Goal: Transaction & Acquisition: Book appointment/travel/reservation

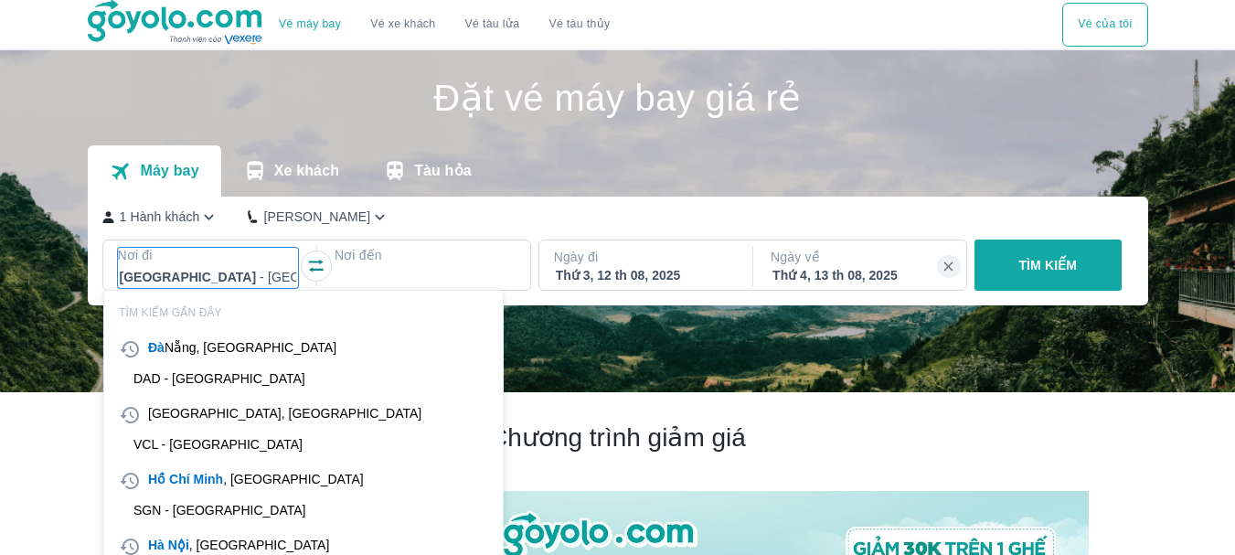
scroll to position [105, 0]
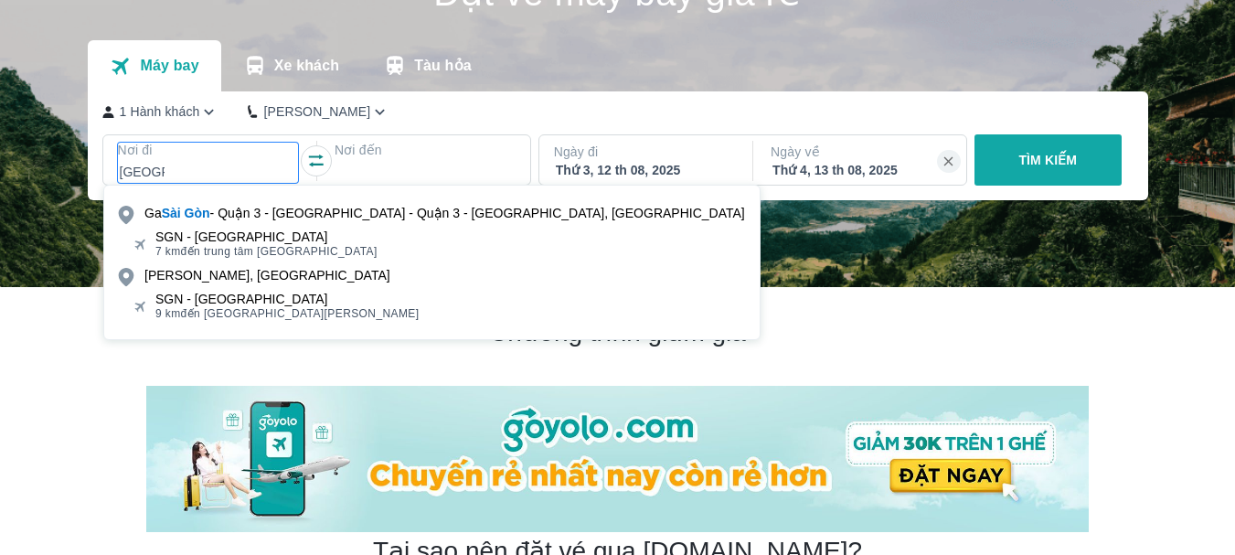
type input "[GEOGRAPHIC_DATA]"
click at [238, 241] on div "SGN - [GEOGRAPHIC_DATA]" at bounding box center [266, 236] width 222 height 15
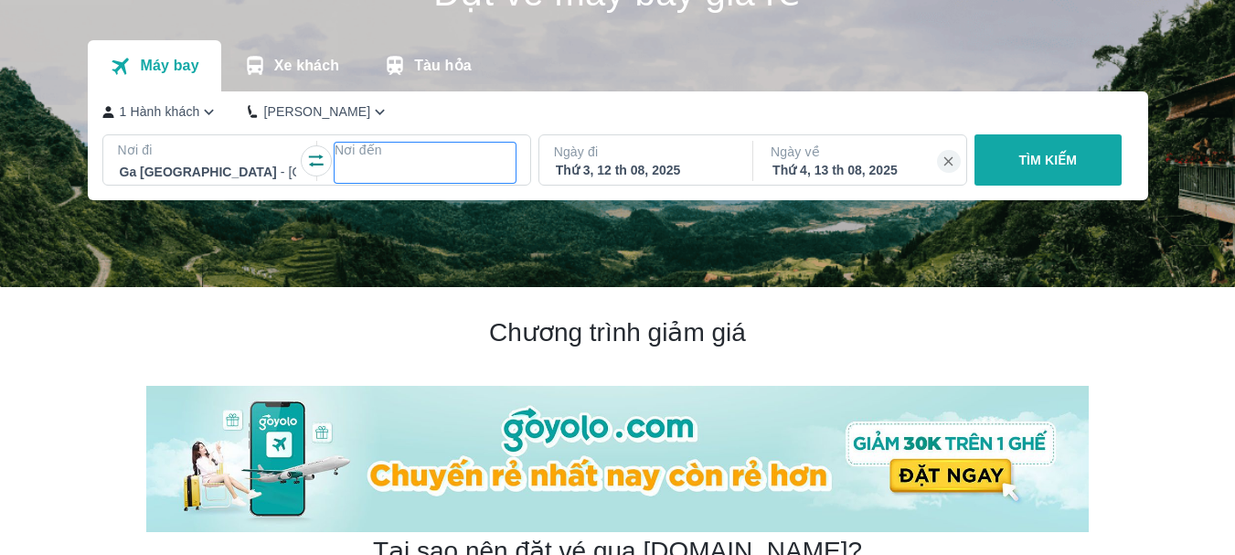
click at [389, 165] on div at bounding box center [424, 172] width 177 height 22
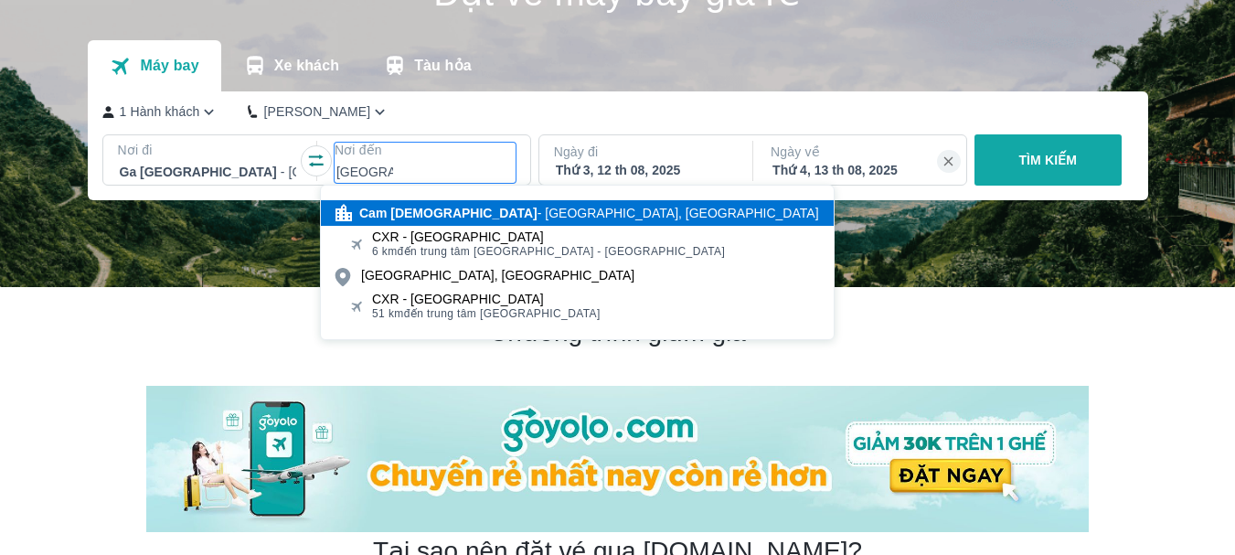
type input "[GEOGRAPHIC_DATA]"
click at [422, 219] on div "Cam Ranh - [GEOGRAPHIC_DATA], [GEOGRAPHIC_DATA]" at bounding box center [589, 213] width 460 height 18
click at [422, 219] on img at bounding box center [617, 116] width 1235 height 342
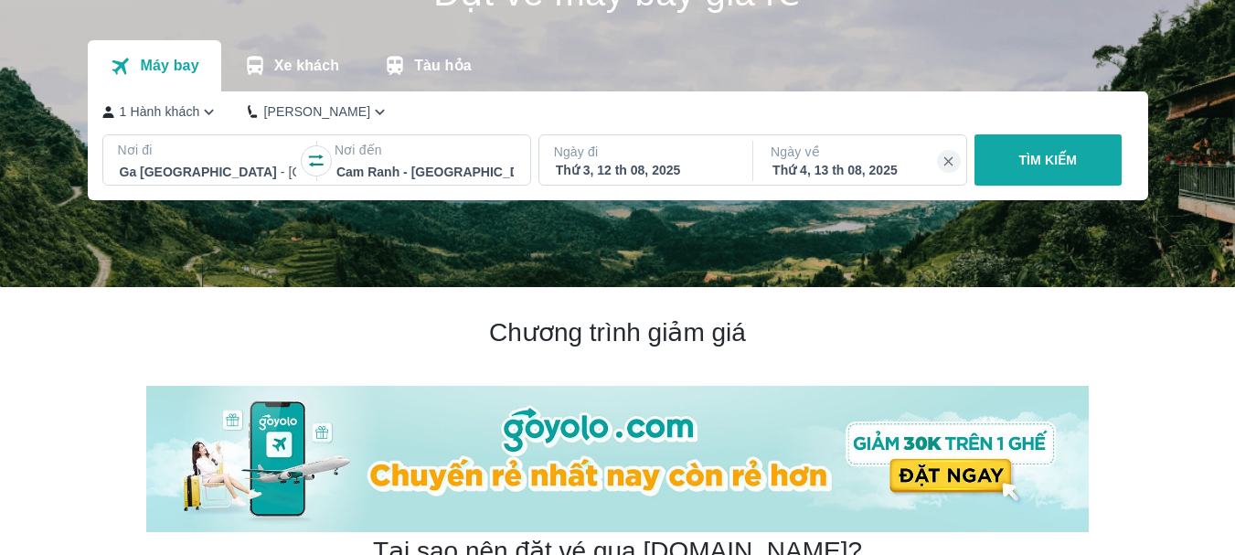
click at [586, 165] on div "Thứ 3, 12 th 08, 2025" at bounding box center [644, 170] width 177 height 18
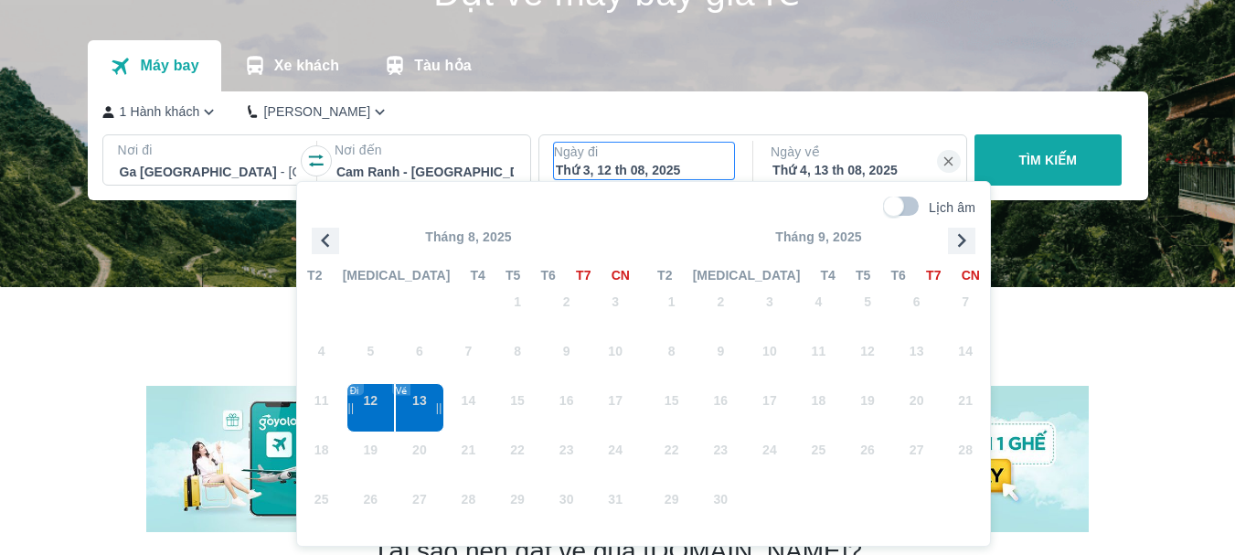
click at [967, 238] on icon "button" at bounding box center [961, 240] width 27 height 27
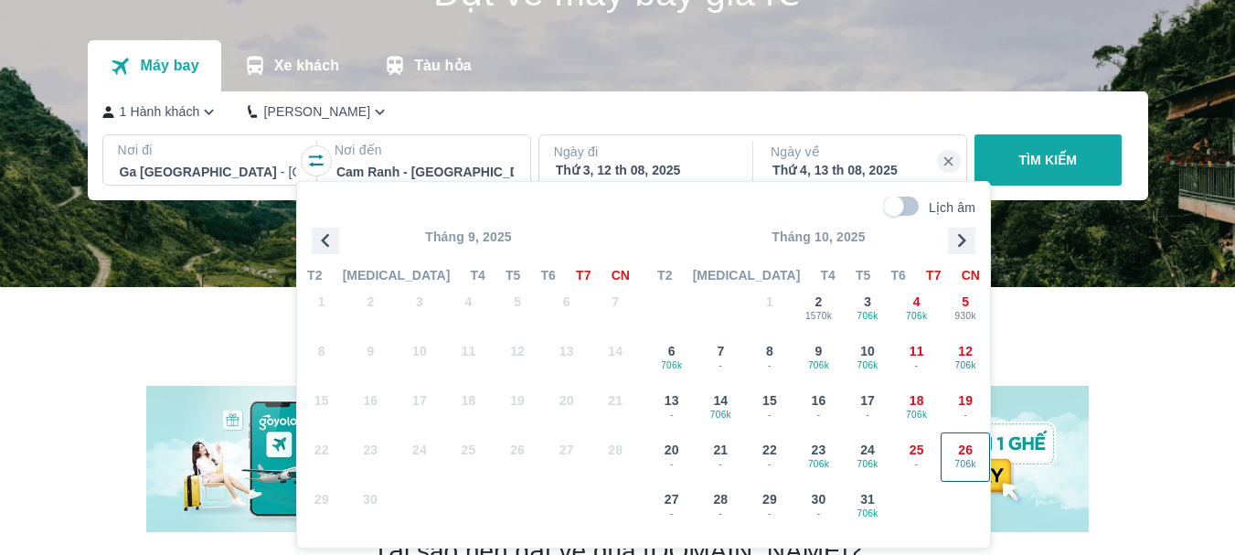
click at [970, 452] on span "26" at bounding box center [965, 450] width 15 height 18
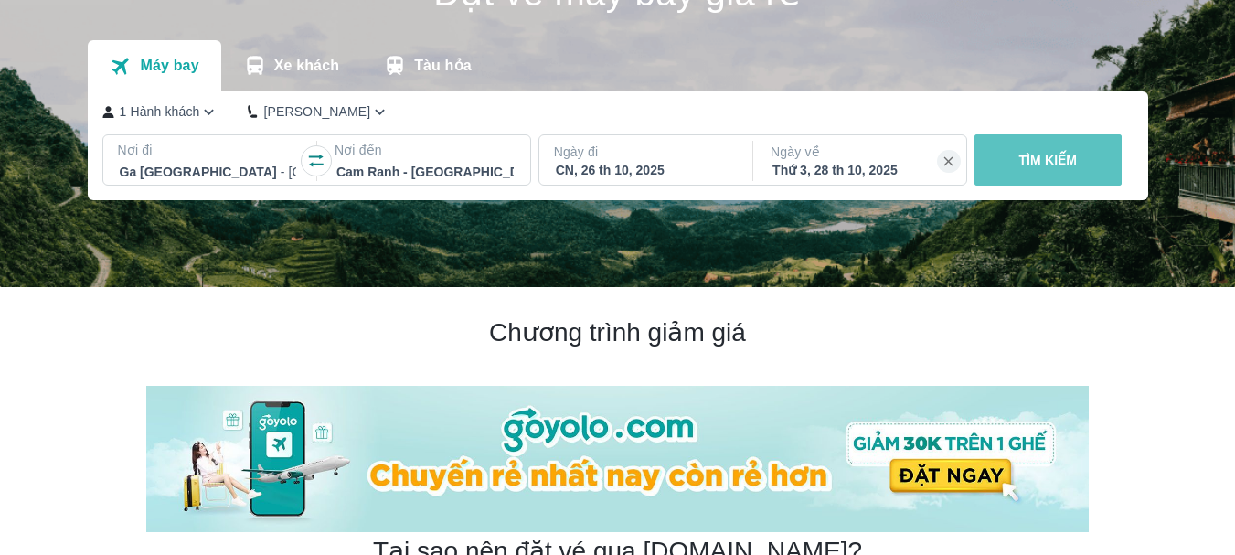
click at [1053, 166] on p "TÌM KIẾM" at bounding box center [1047, 160] width 59 height 18
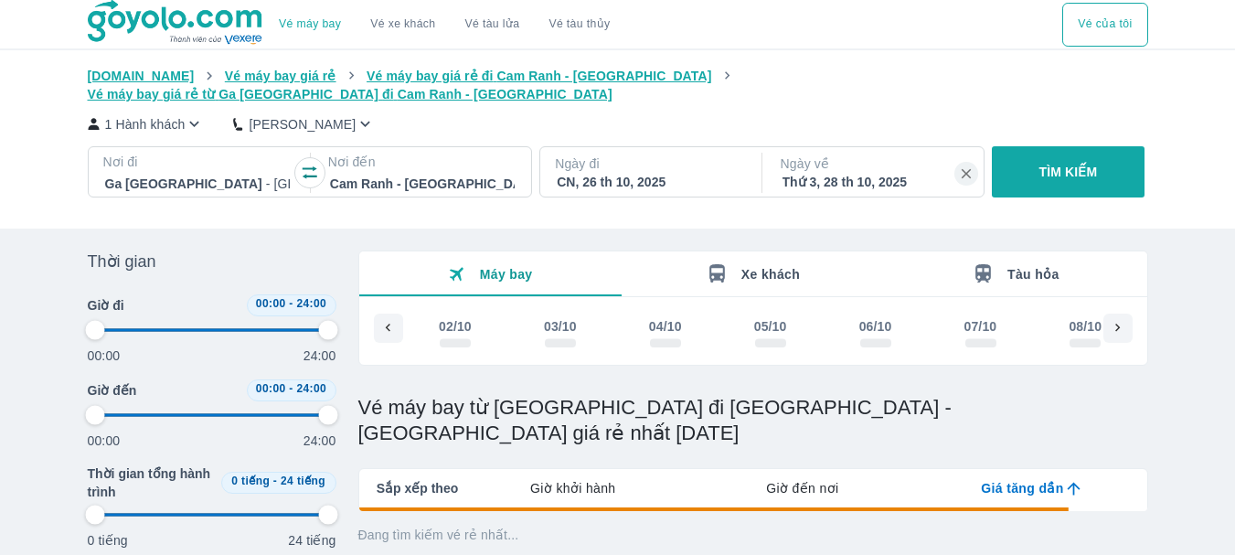
scroll to position [0, 2087]
type input "97.9166666666667"
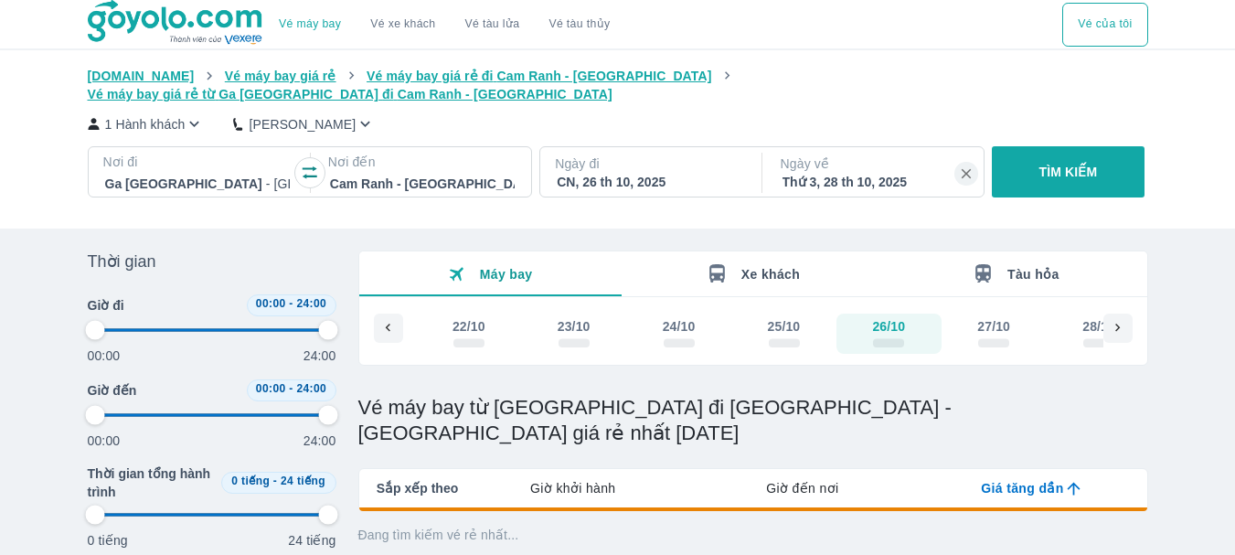
type input "97.9166666666667"
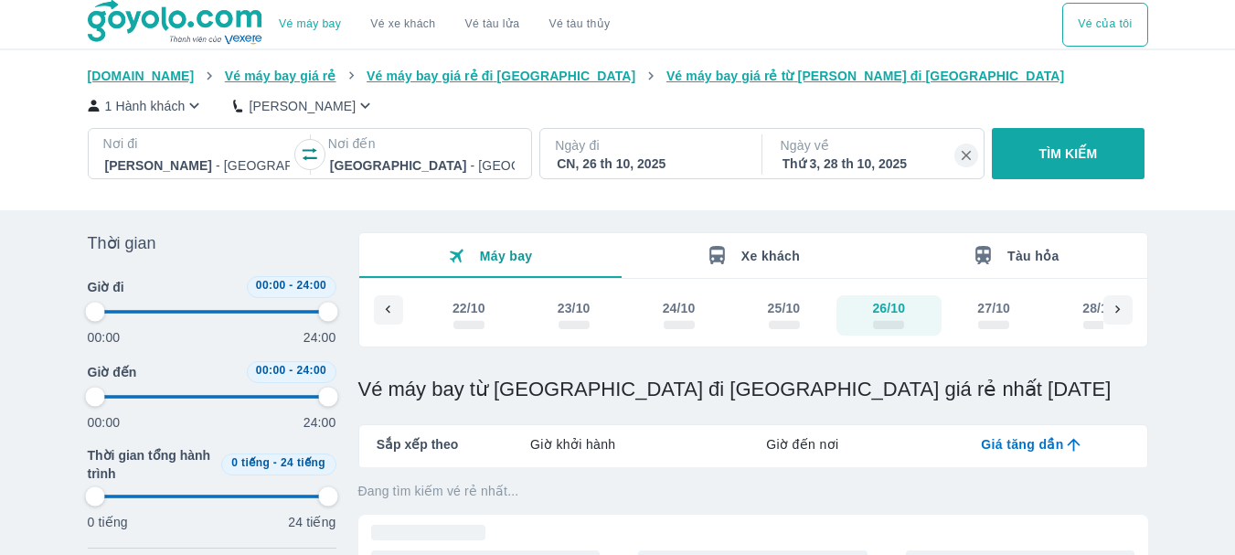
type input "97.9166666666667"
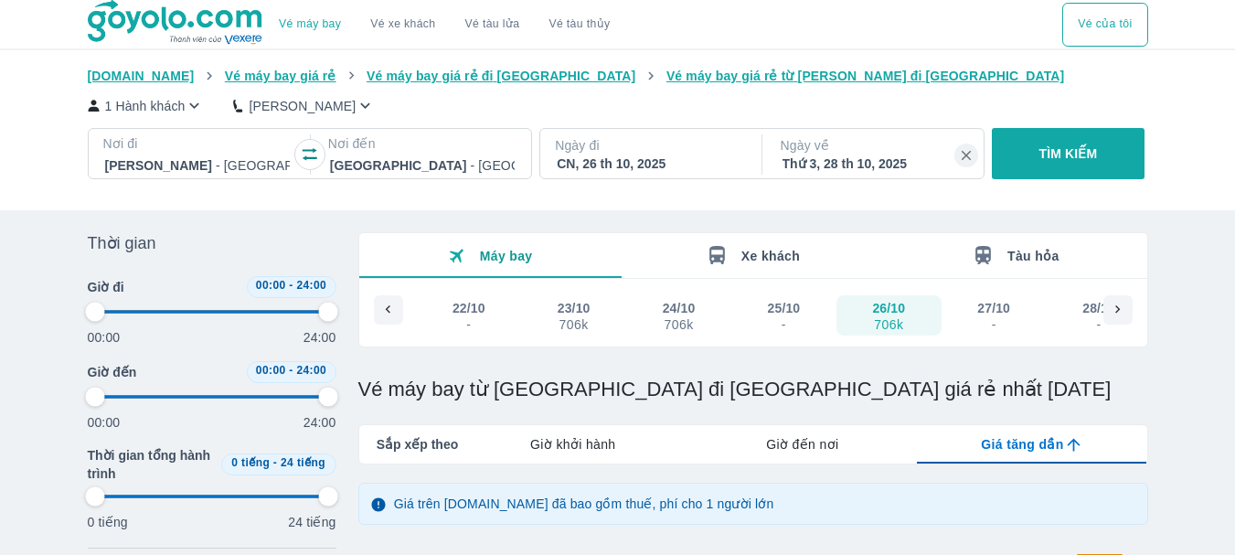
type input "97.9166666666667"
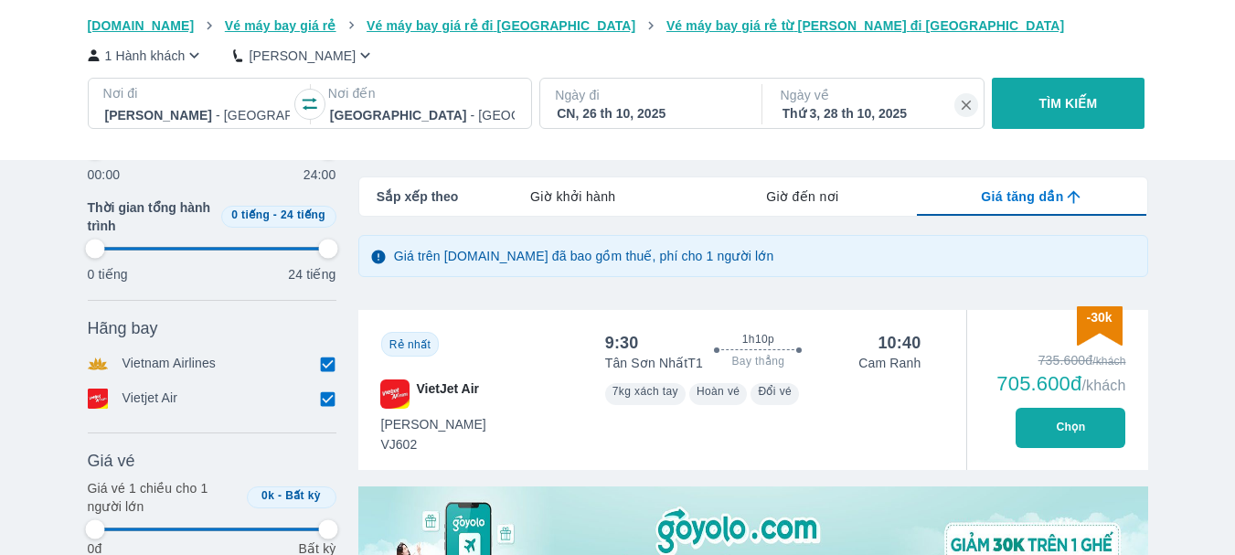
scroll to position [274, 0]
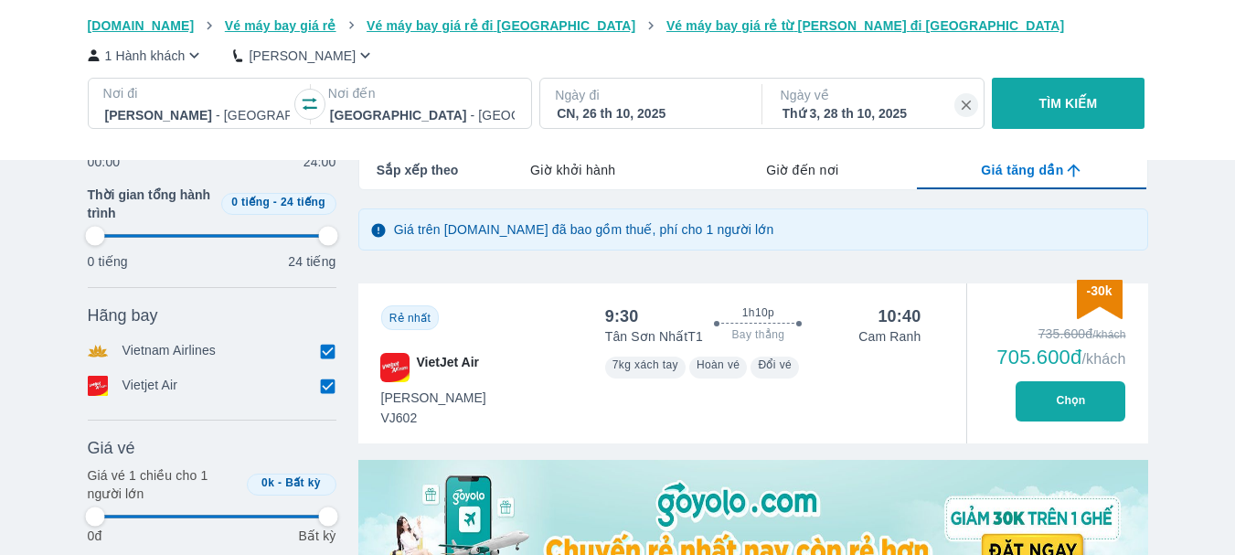
type input "97.9166666666667"
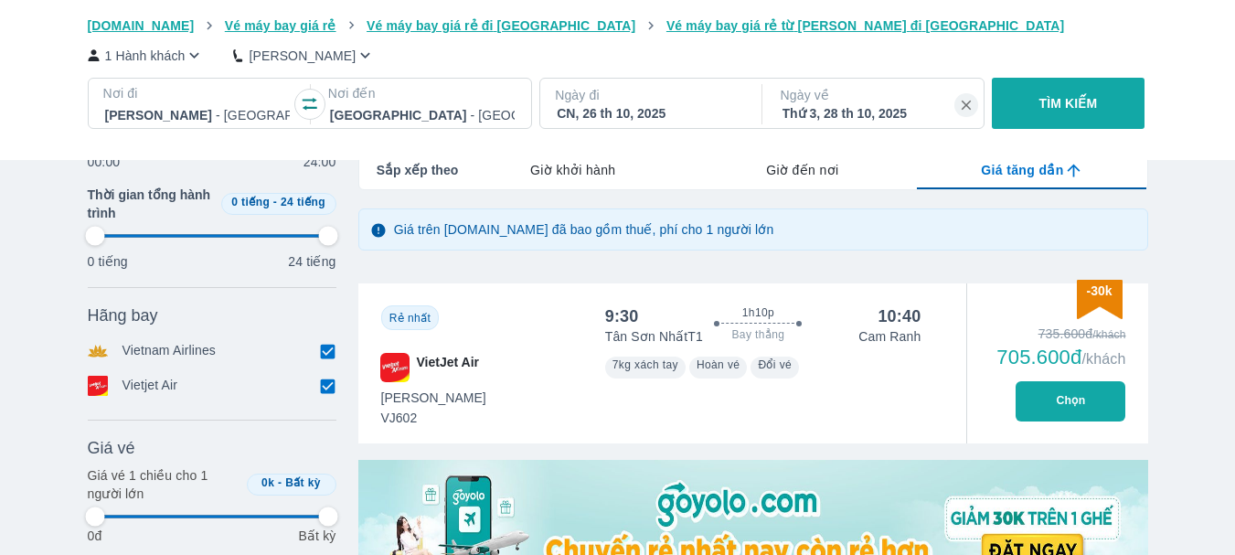
type input "97.9166666666667"
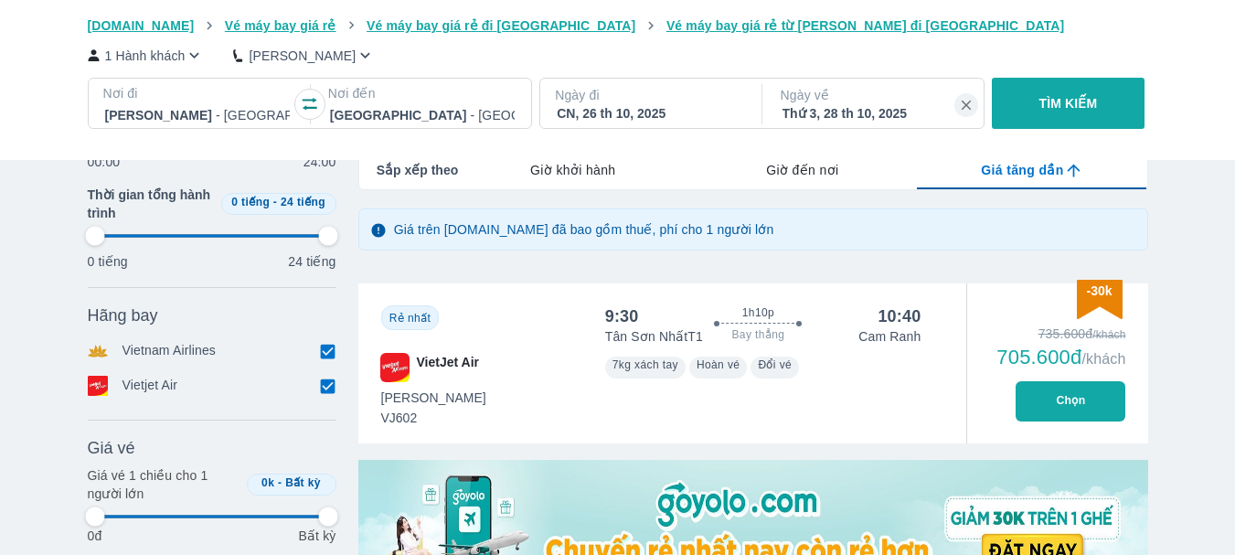
type input "97.9166666666667"
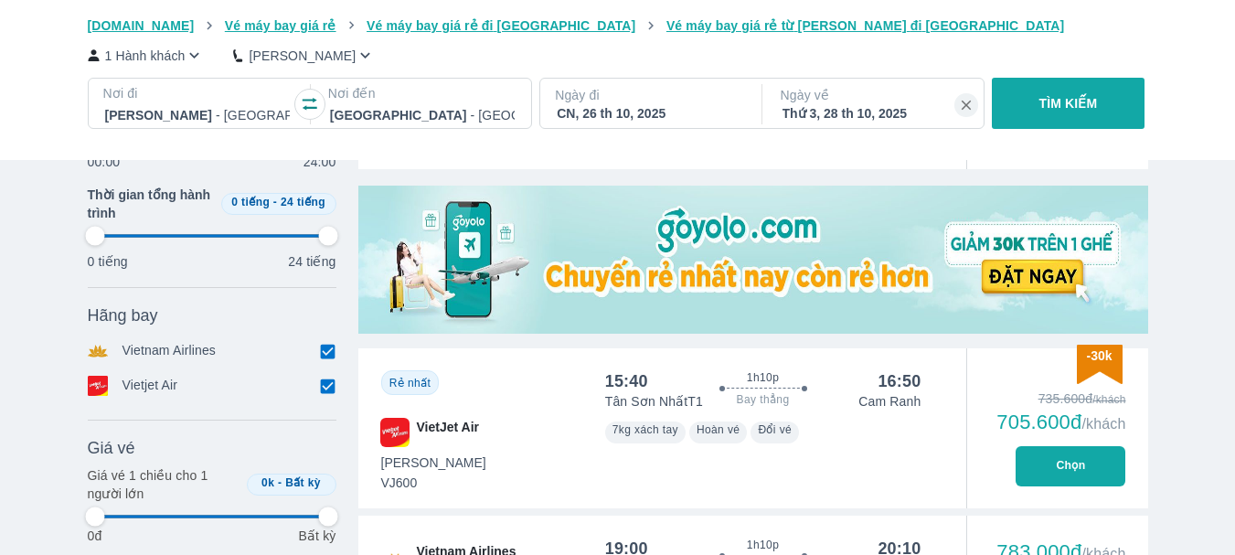
type input "97.9166666666667"
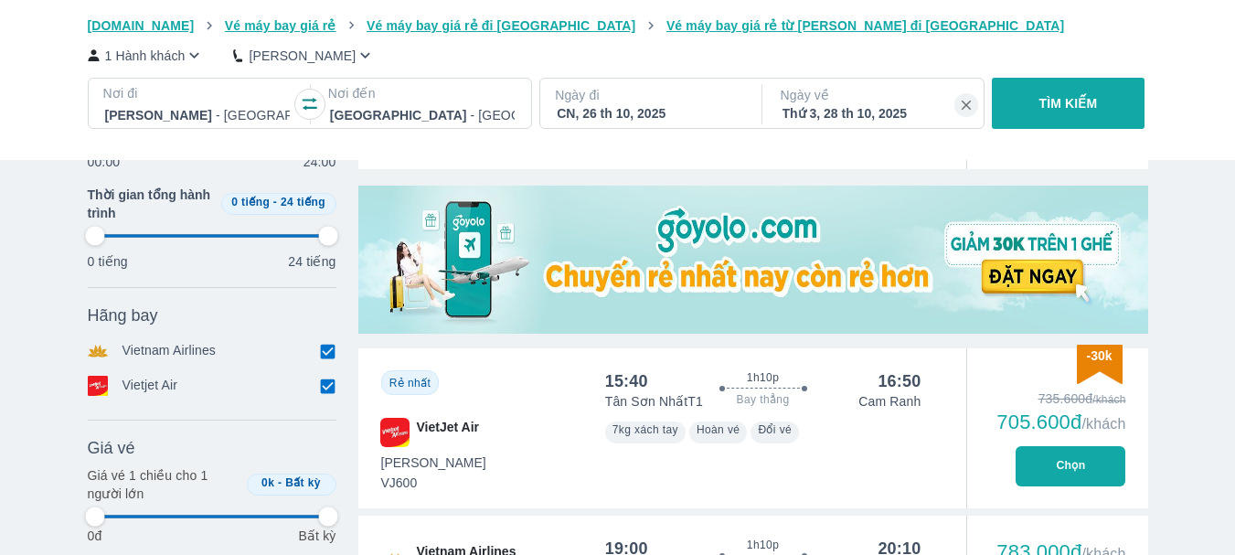
type input "97.9166666666667"
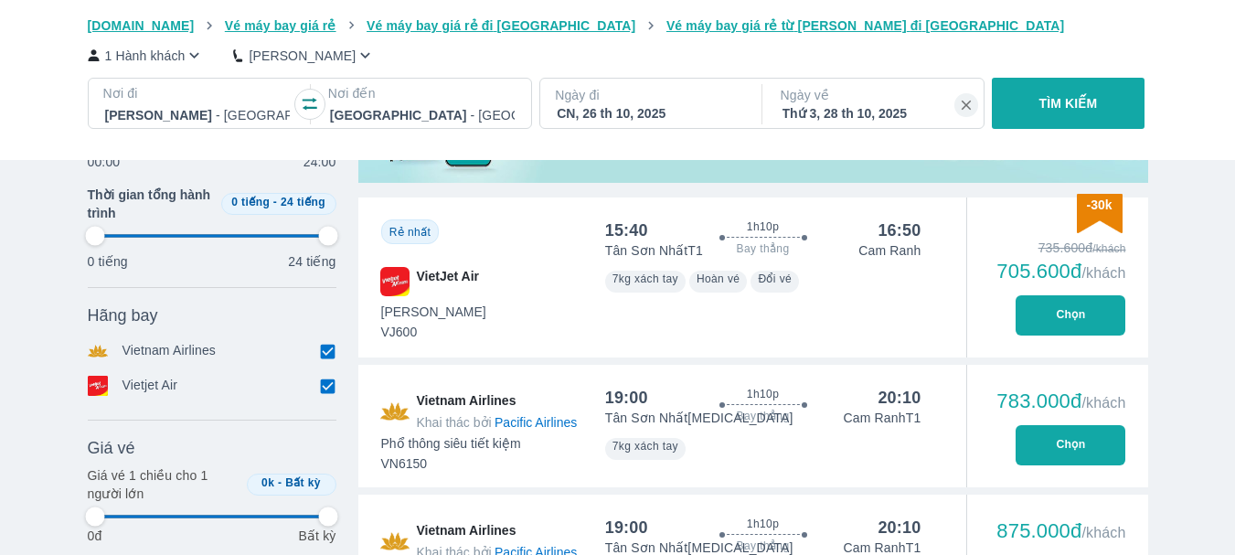
scroll to position [731, 0]
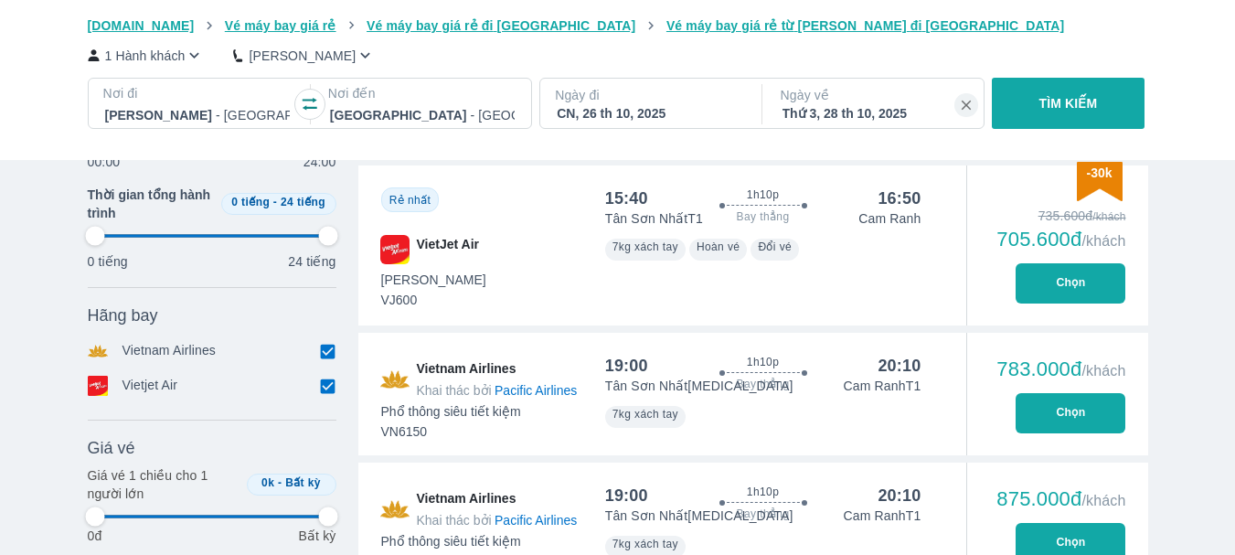
type input "97.9166666666667"
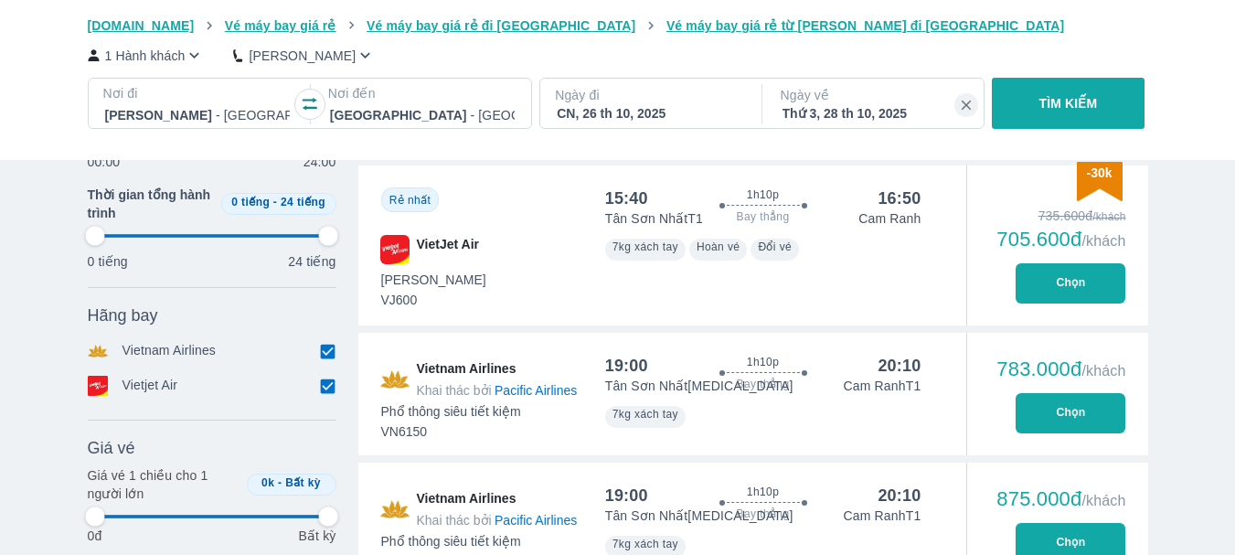
type input "97.9166666666667"
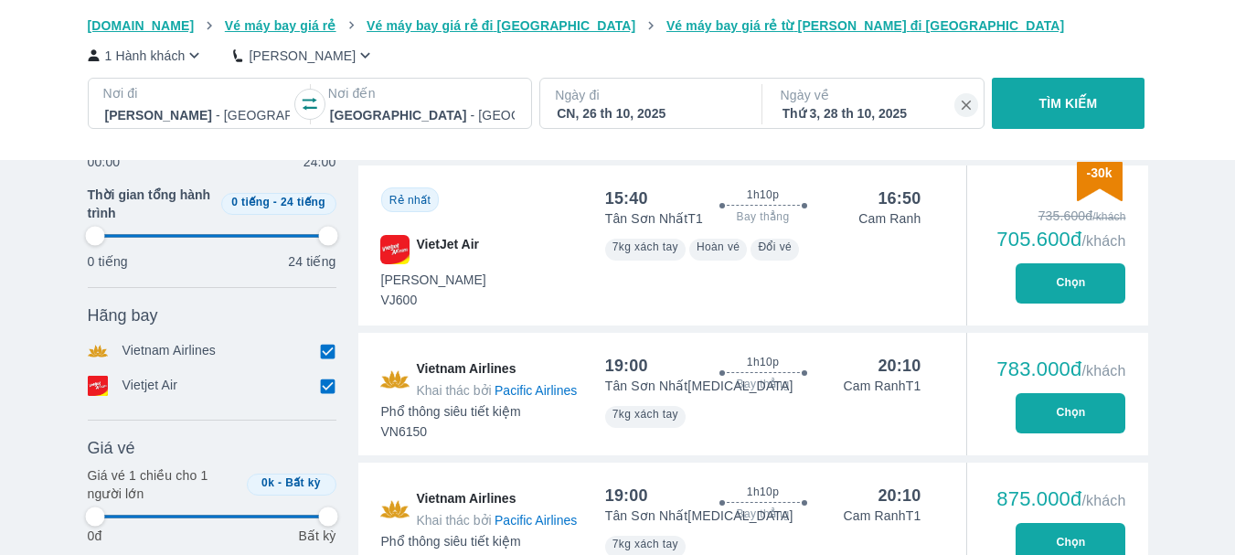
type input "97.9166666666667"
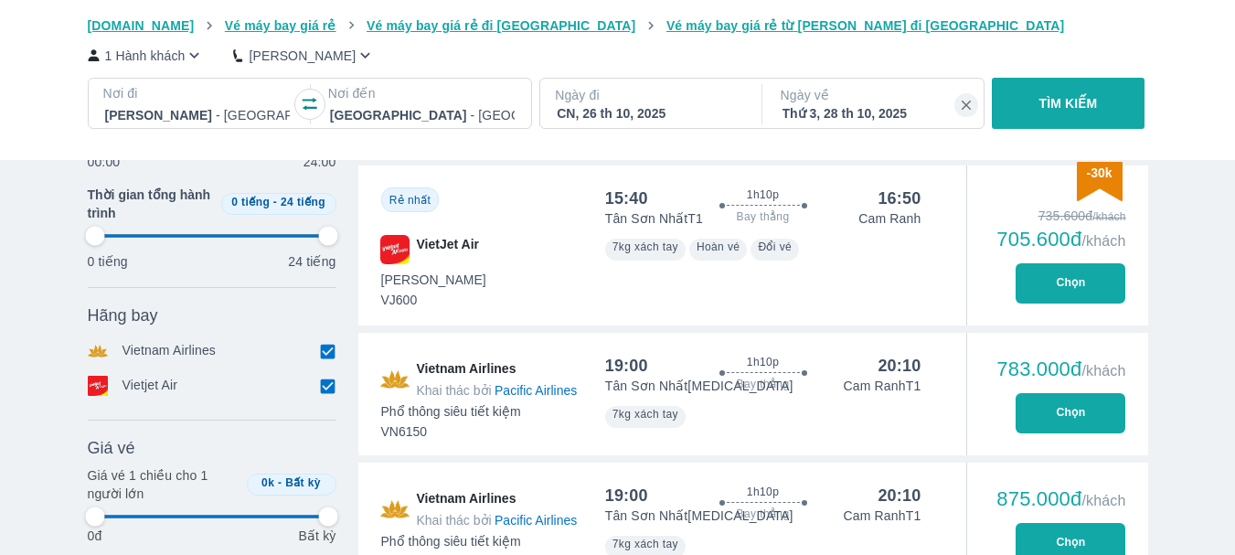
type input "97.9166666666667"
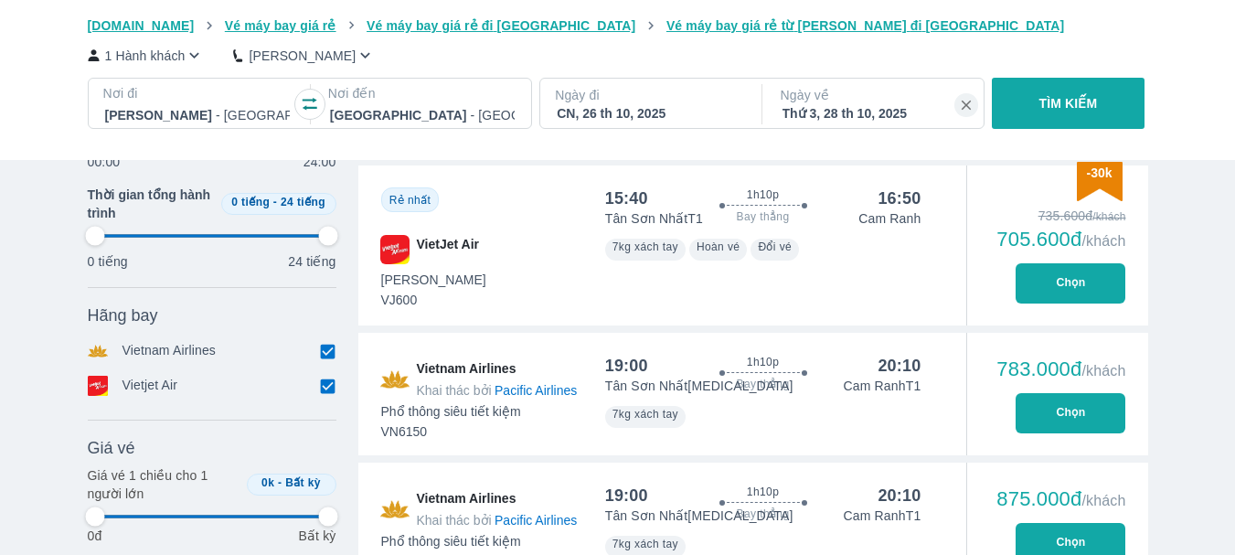
type input "97.9166666666667"
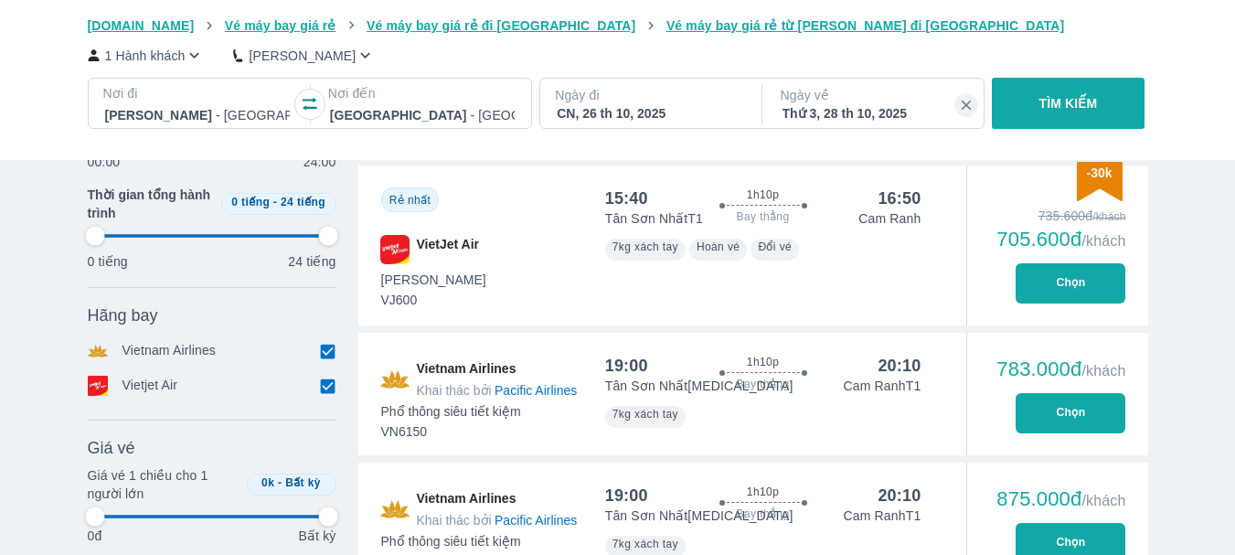
type input "97.9166666666667"
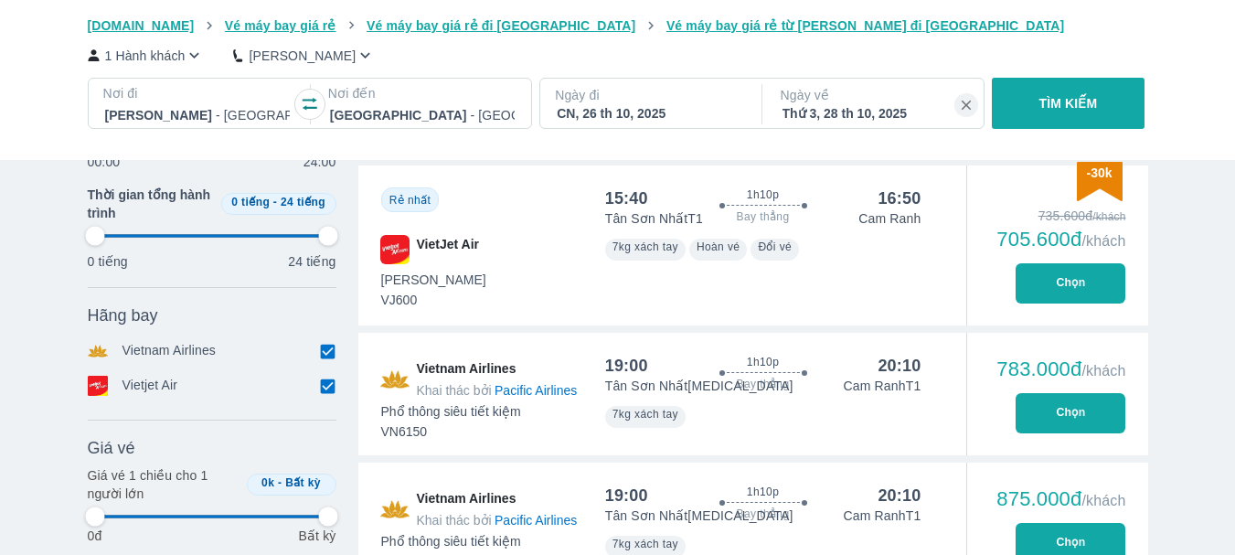
type input "97.9166666666667"
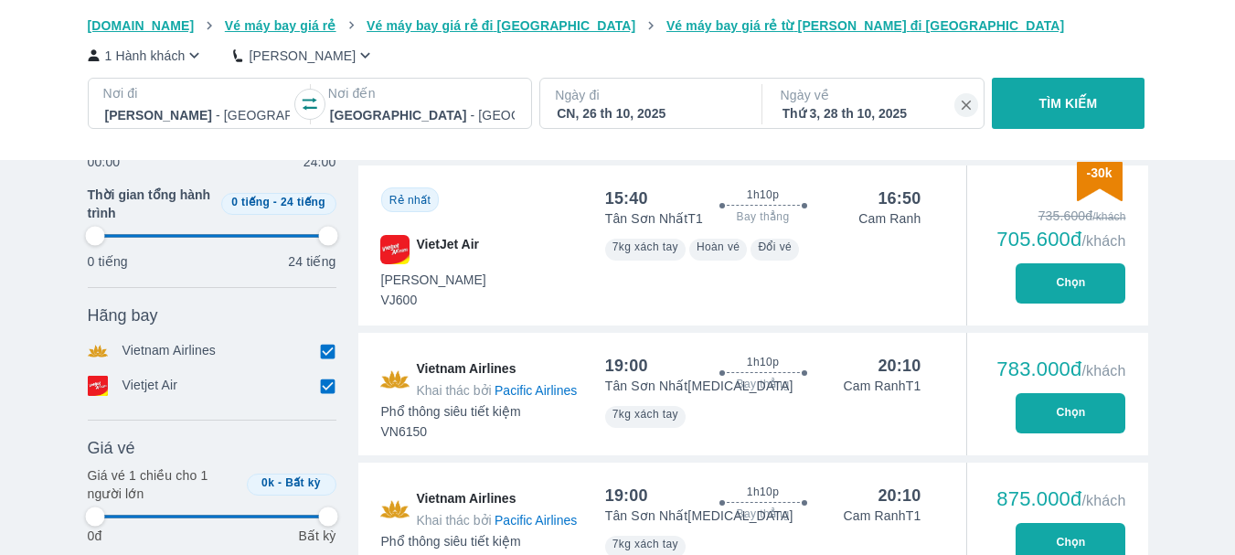
type input "97.9166666666667"
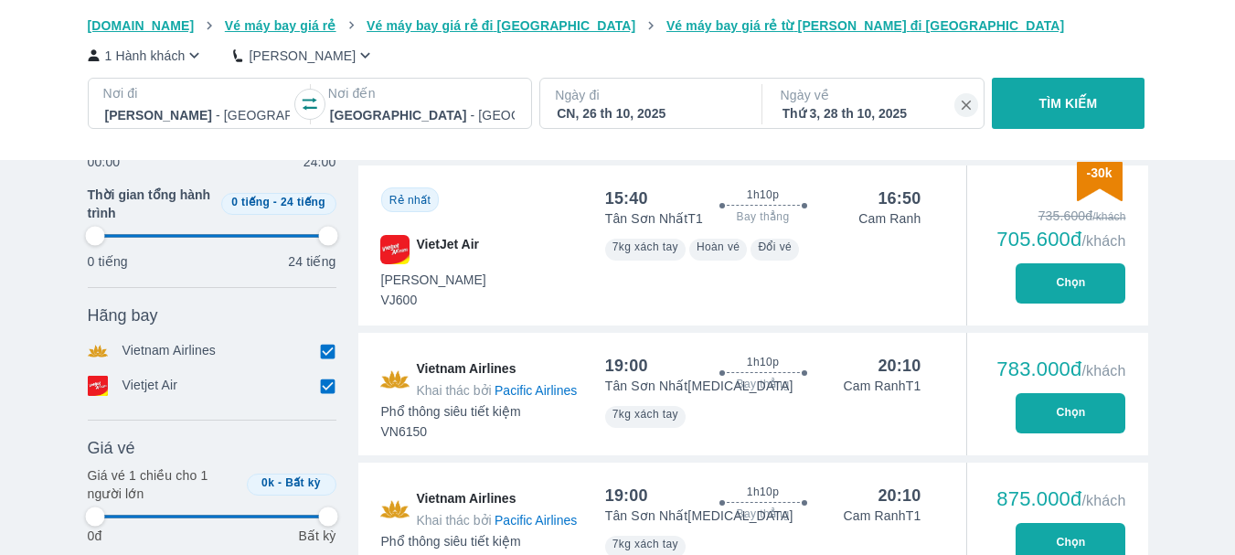
type input "97.9166666666667"
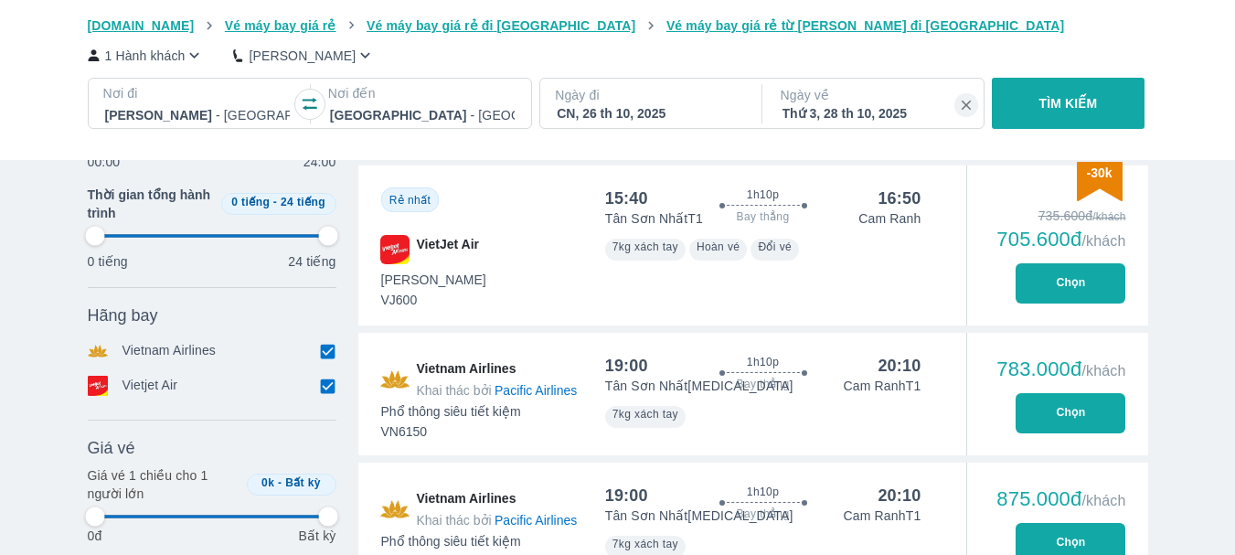
type input "97.9166666666667"
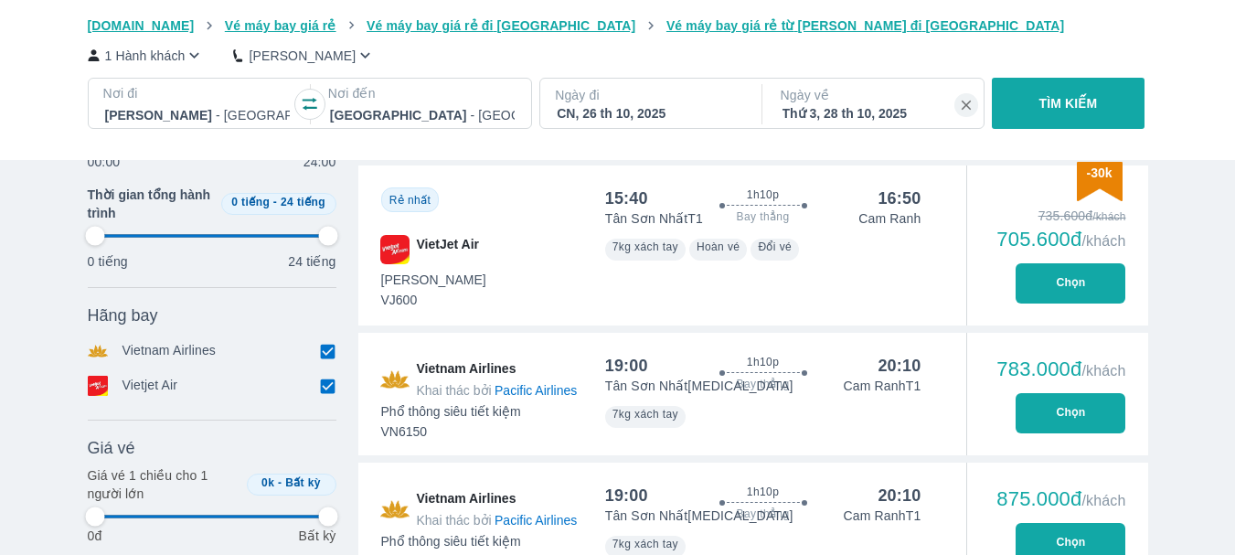
type input "97.9166666666667"
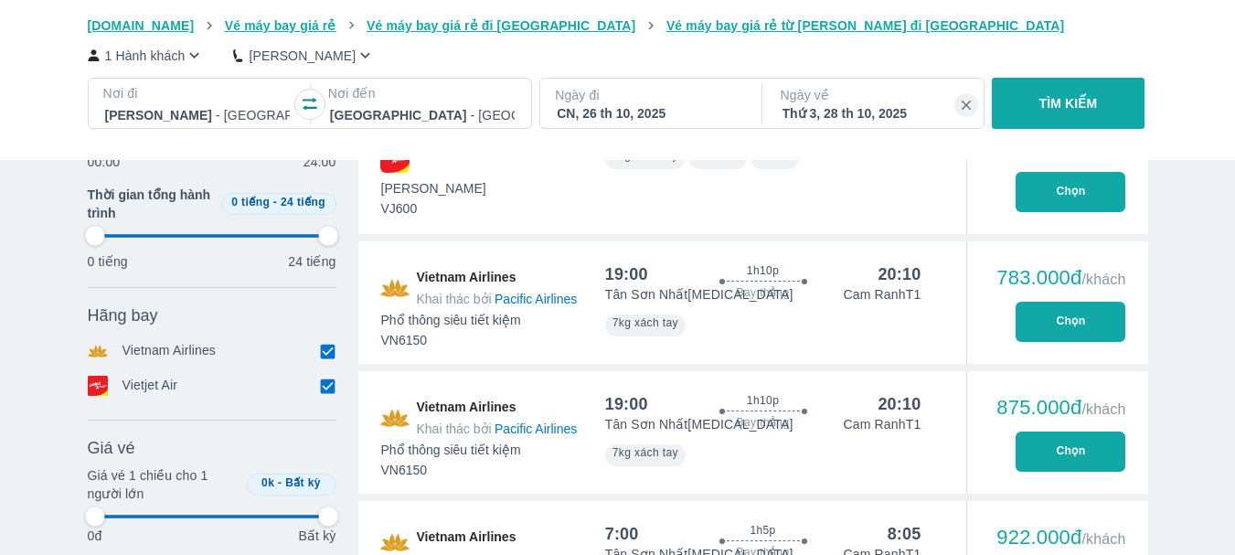
type input "97.9166666666667"
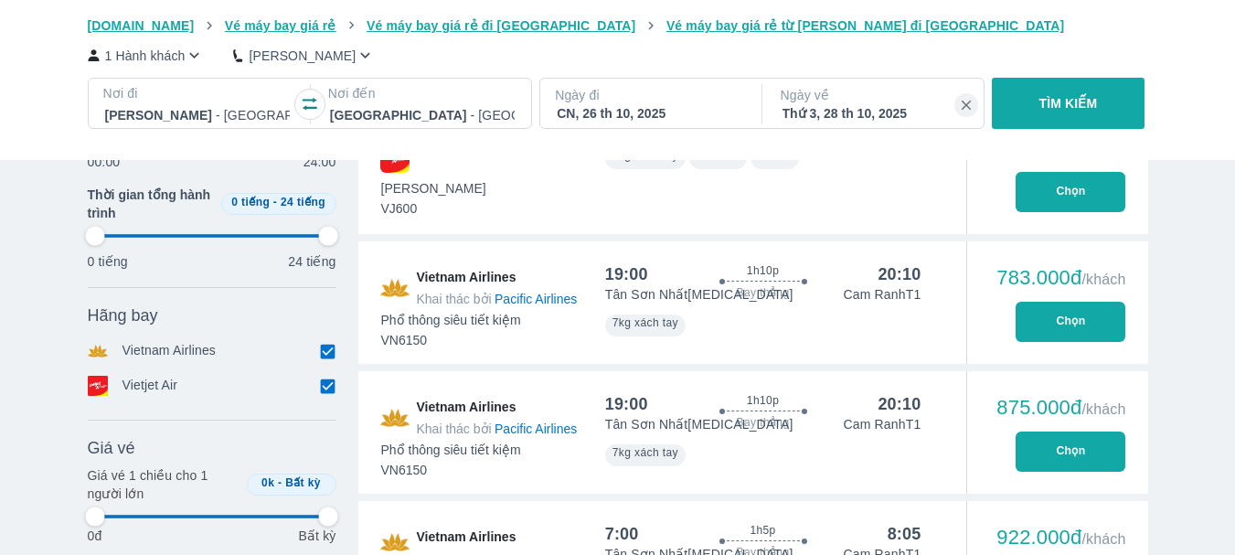
type input "97.9166666666667"
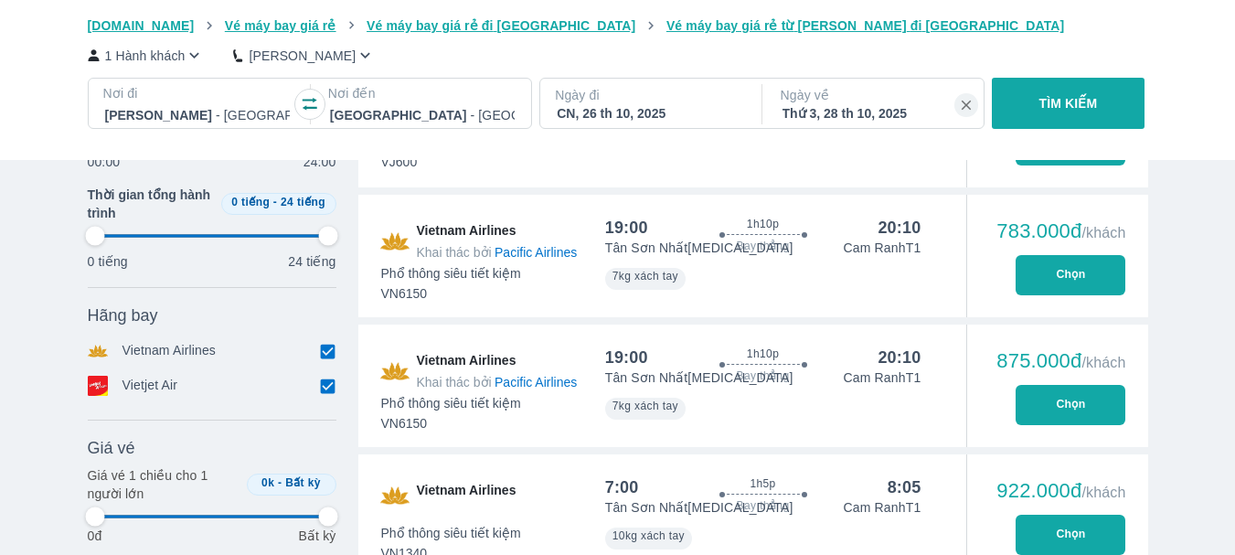
type input "97.9166666666667"
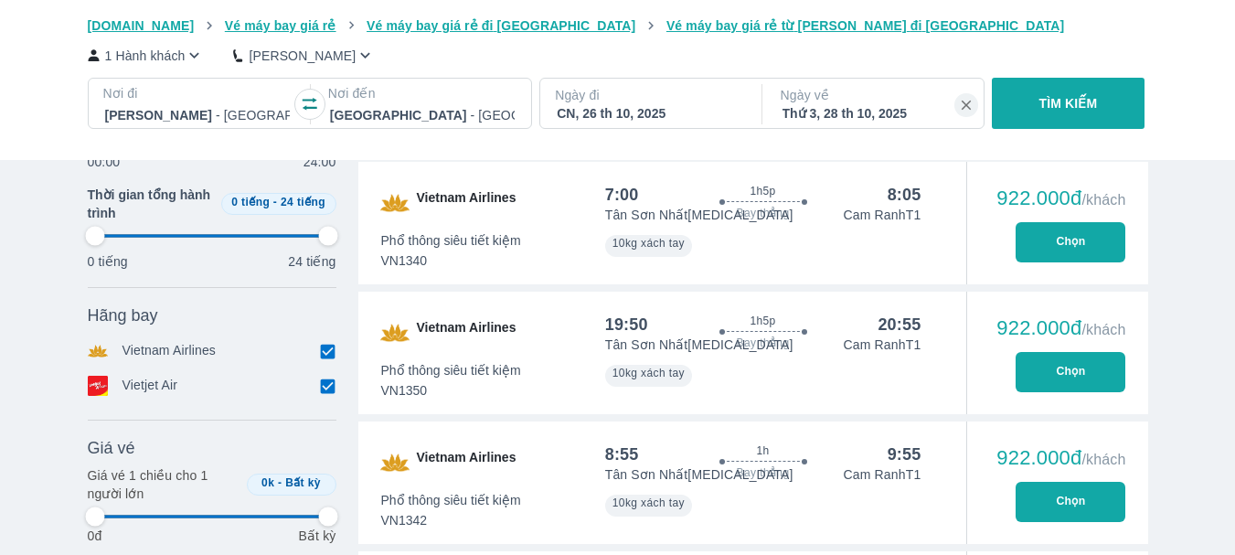
scroll to position [1188, 0]
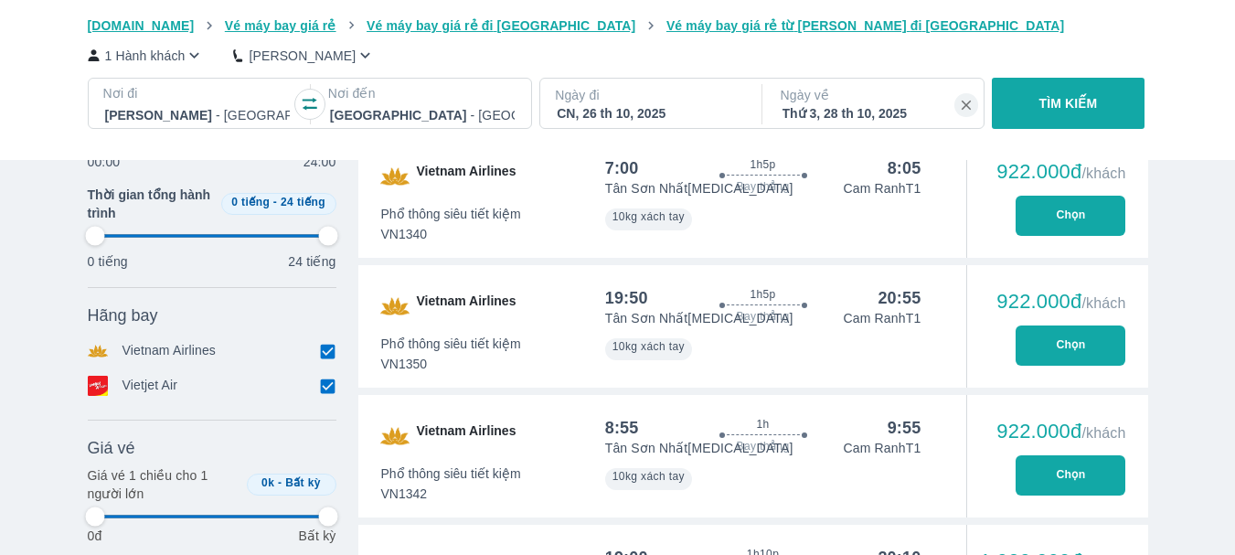
type input "97.9166666666667"
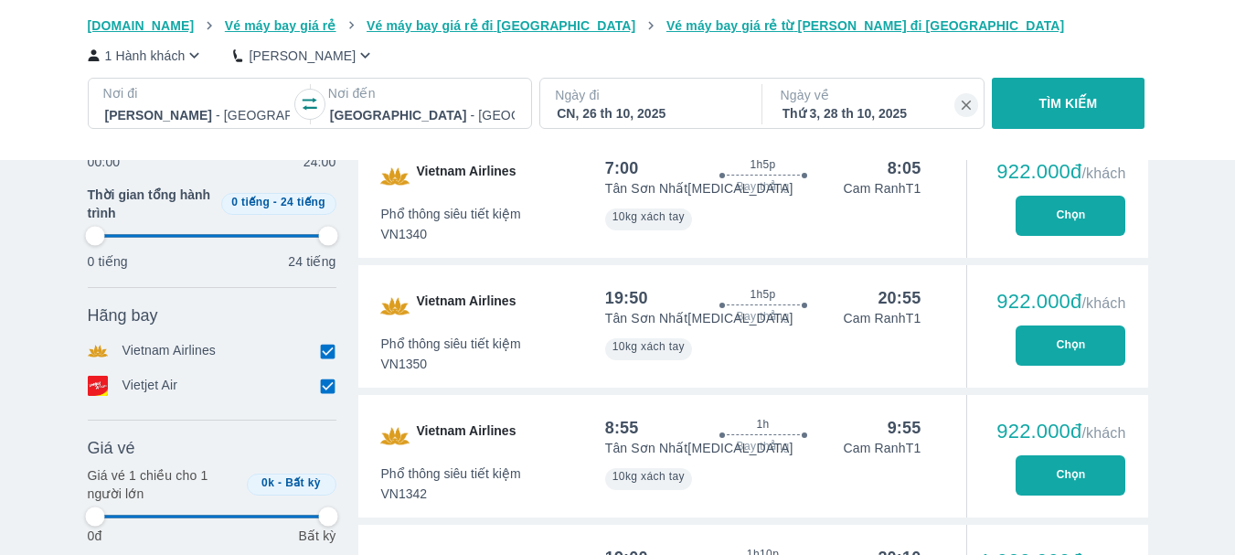
type input "97.9166666666667"
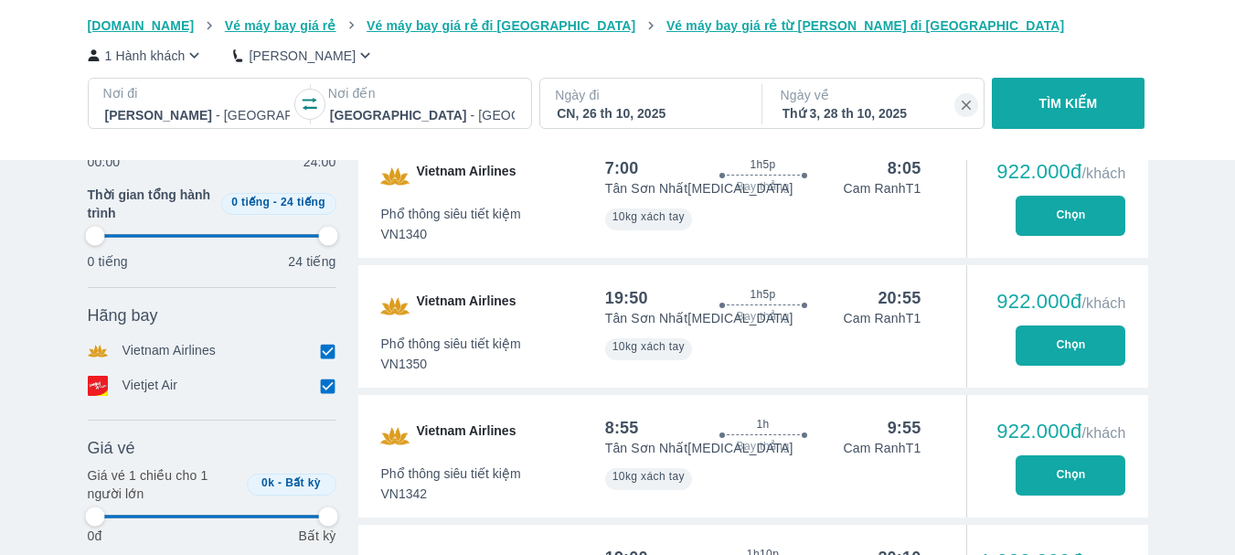
type input "97.9166666666667"
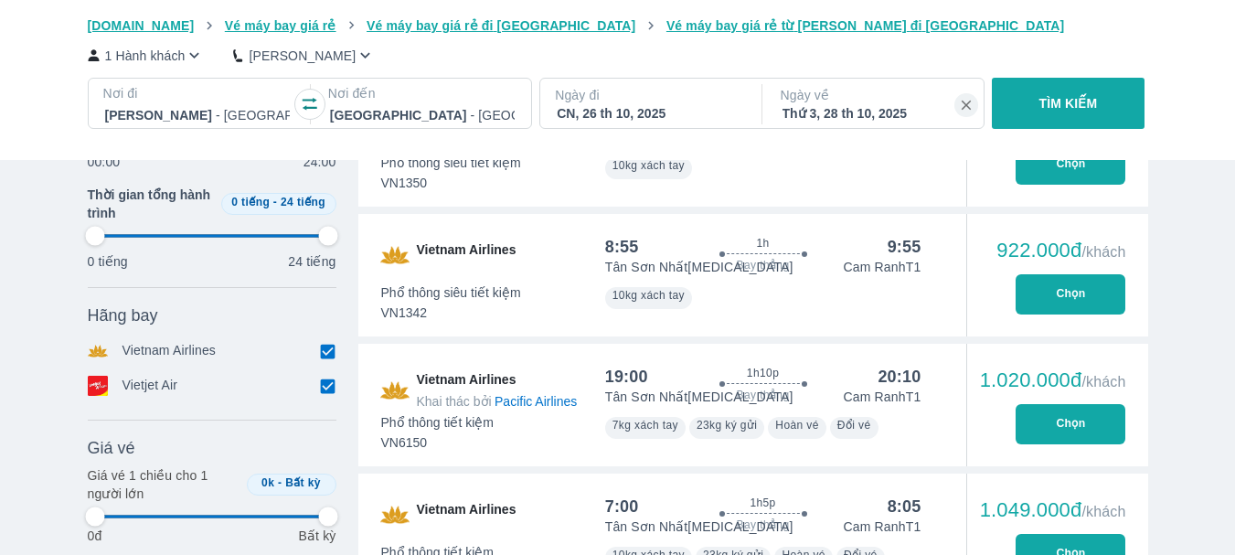
scroll to position [1371, 0]
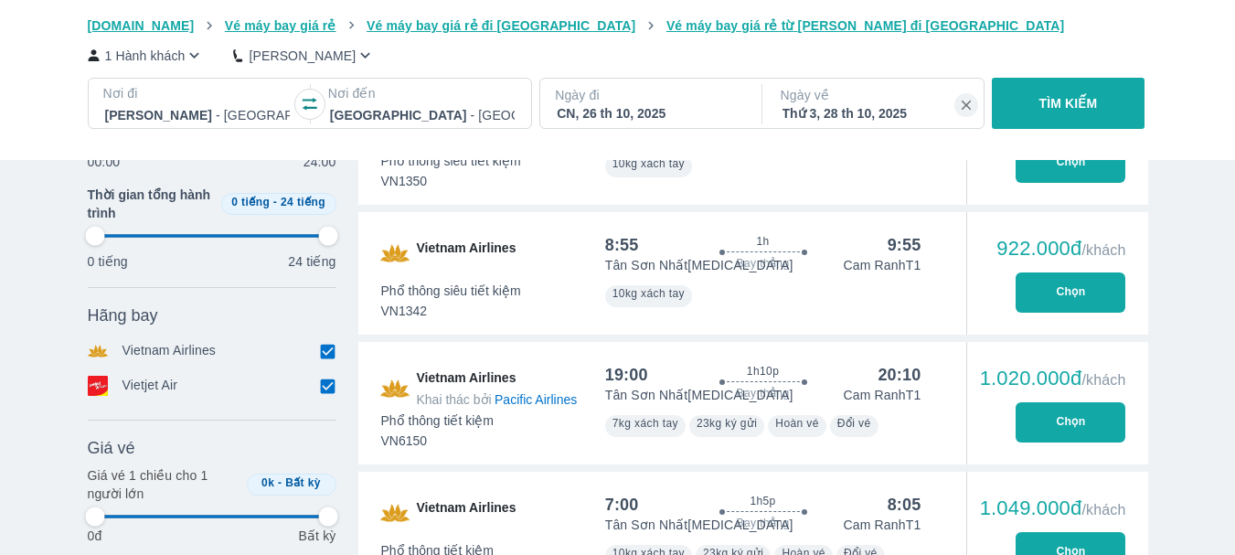
type input "97.9166666666667"
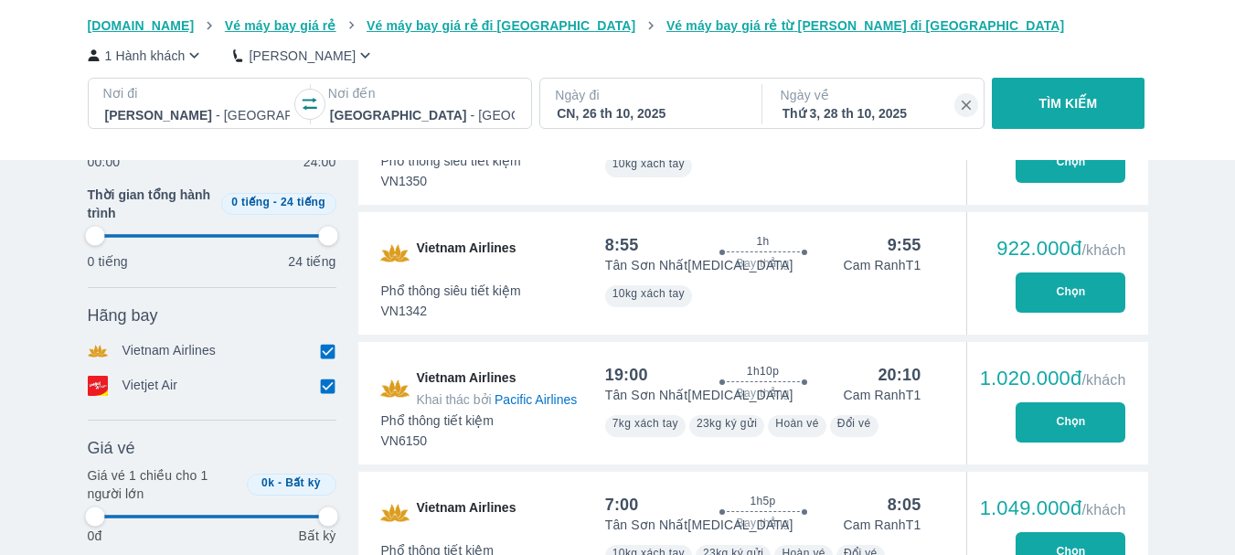
type input "97.9166666666667"
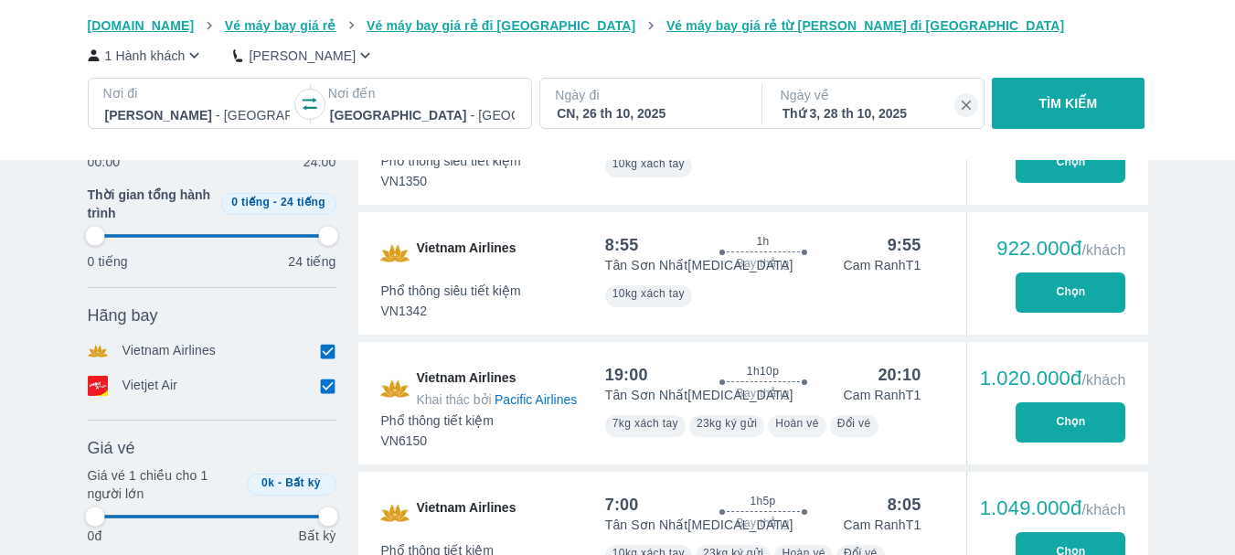
type input "97.9166666666667"
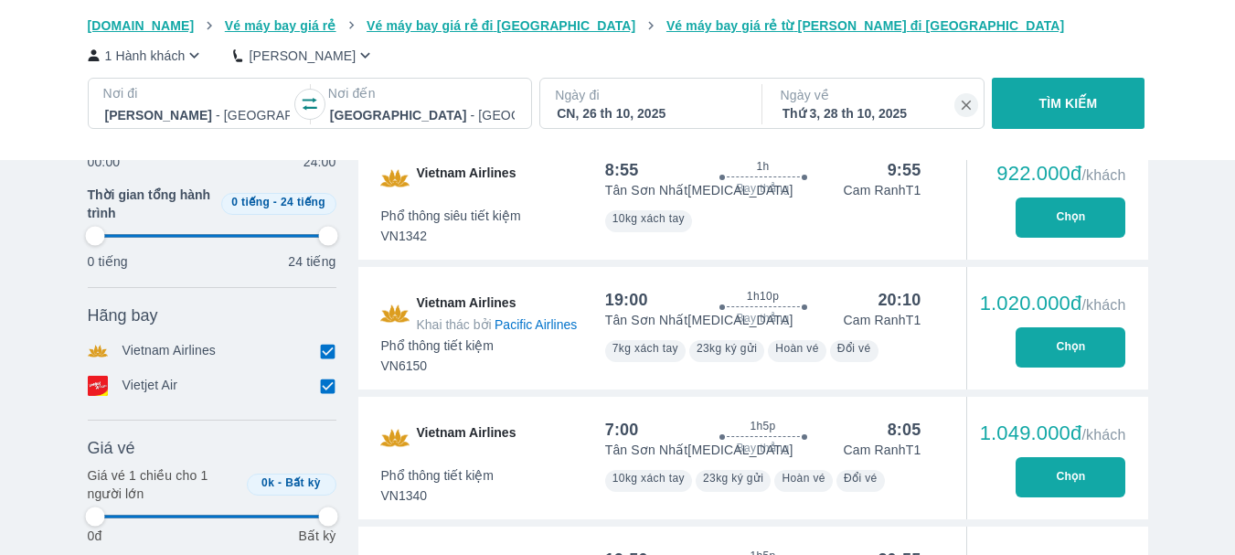
type input "97.9166666666667"
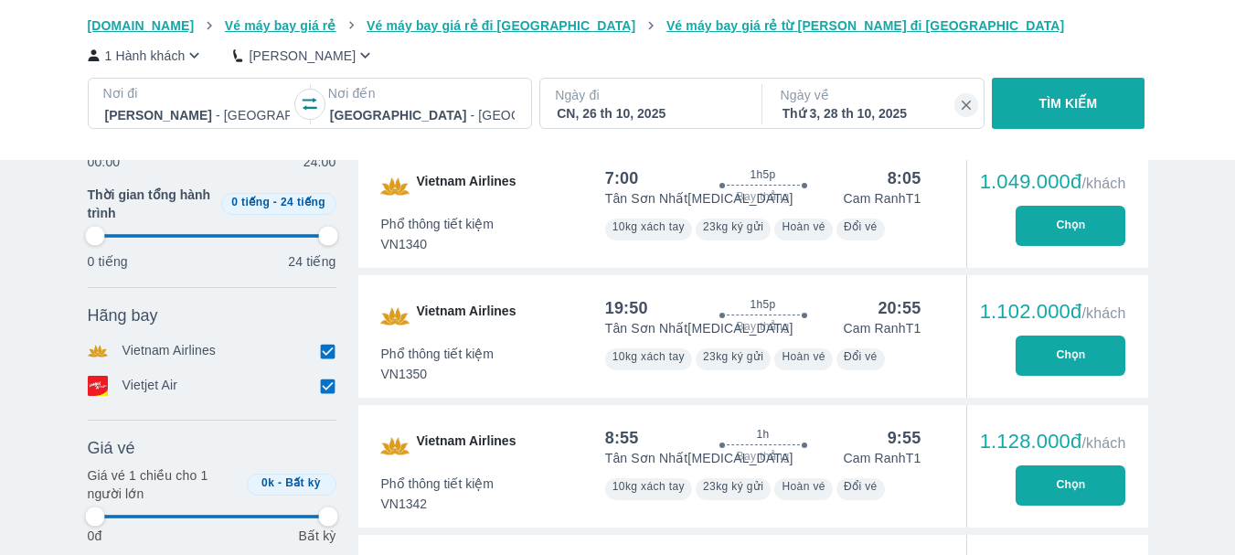
scroll to position [1828, 0]
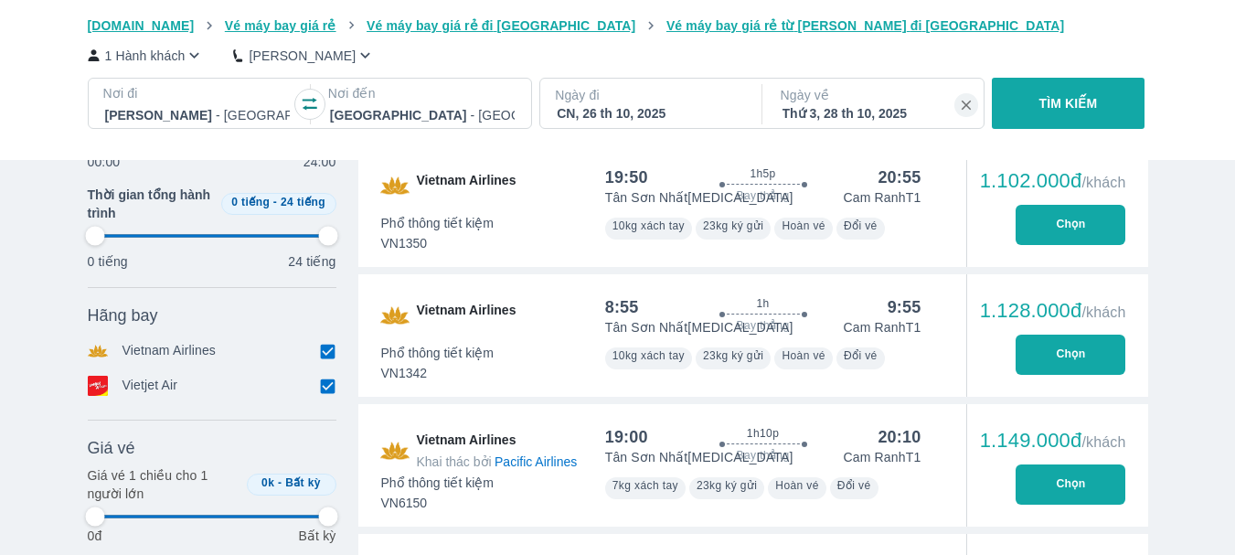
type input "97.9166666666667"
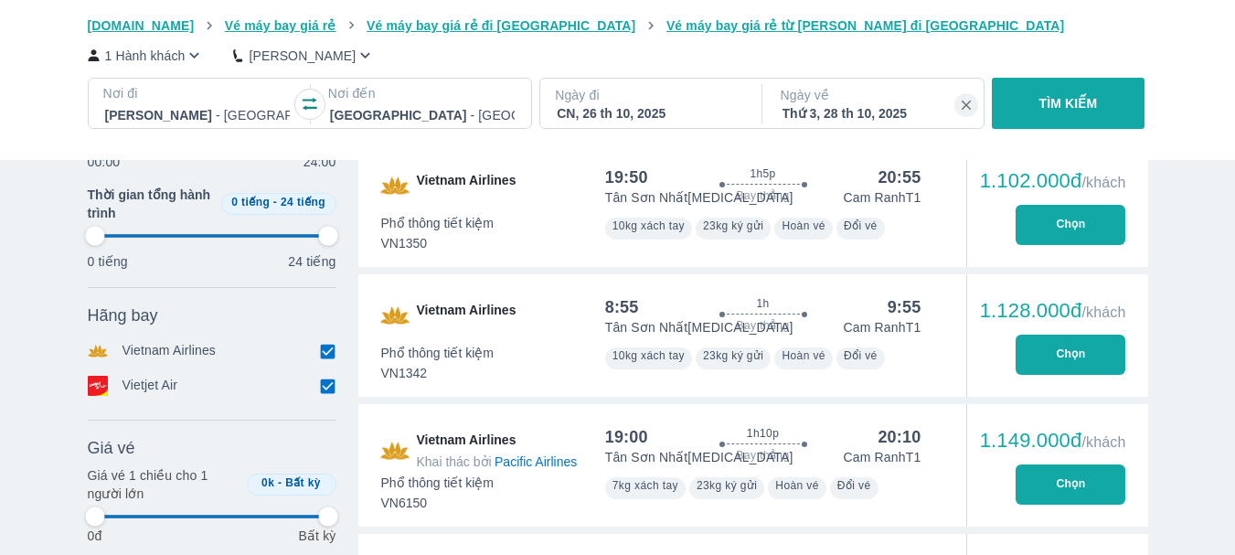
type input "97.9166666666667"
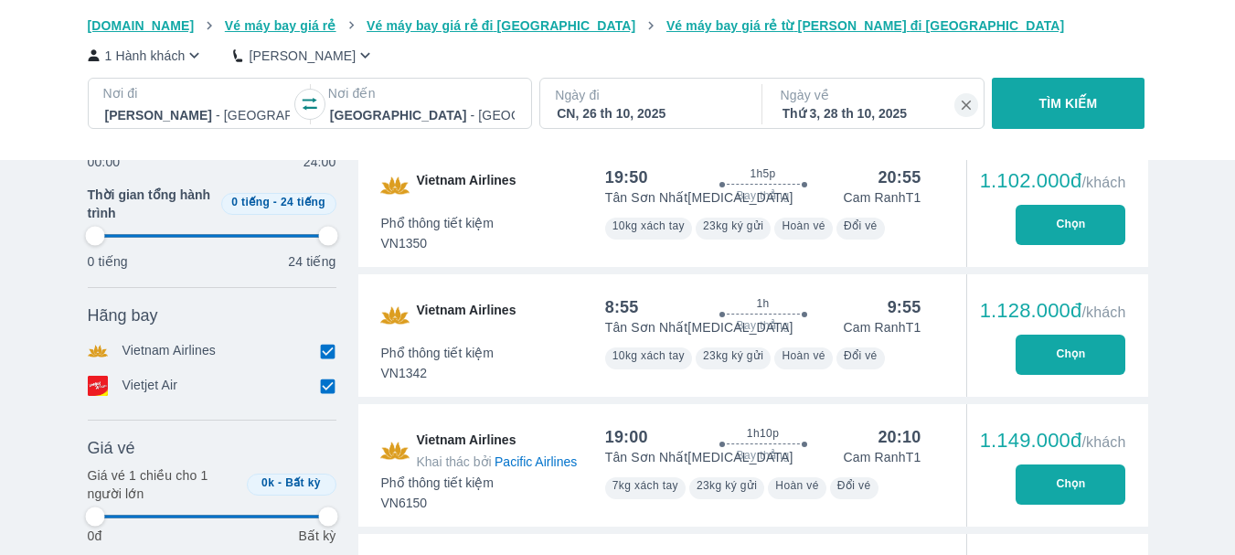
type input "97.9166666666667"
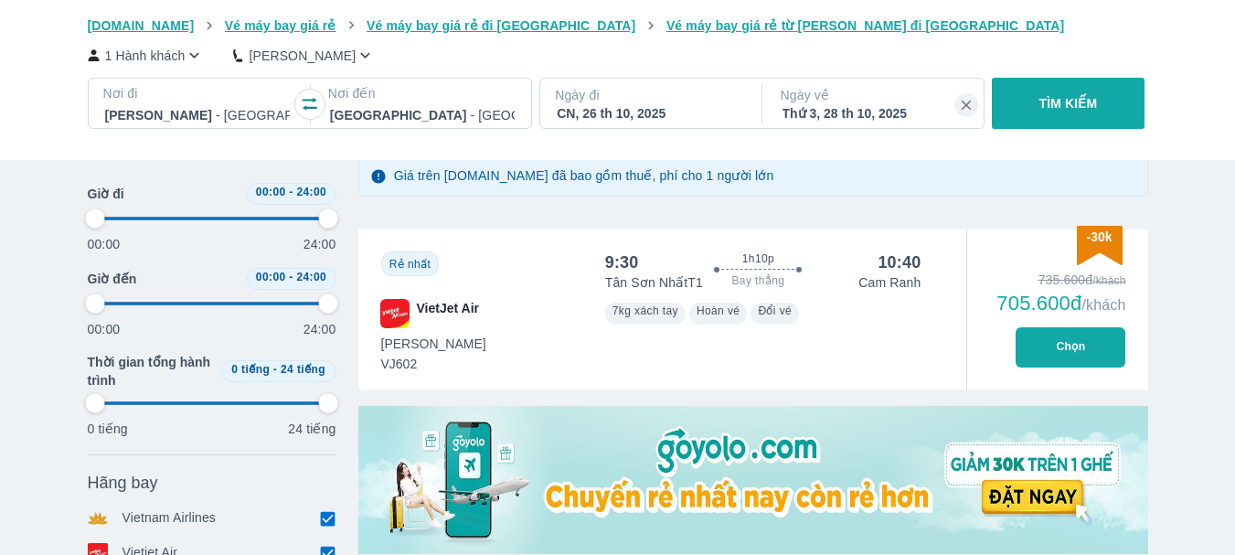
scroll to position [0, 0]
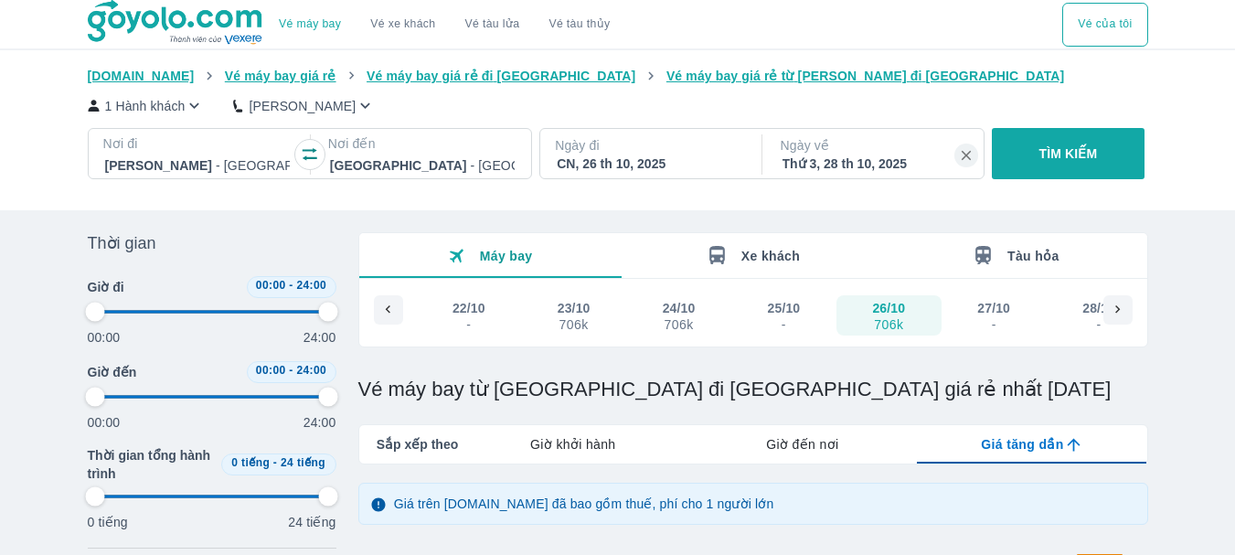
type input "97.9166666666667"
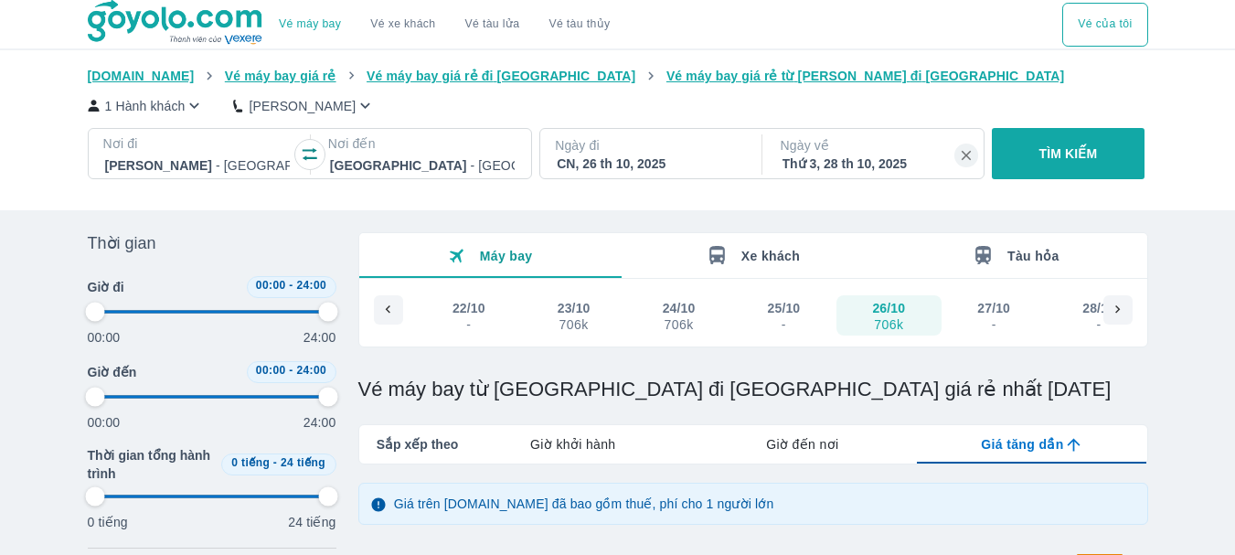
type input "97.9166666666667"
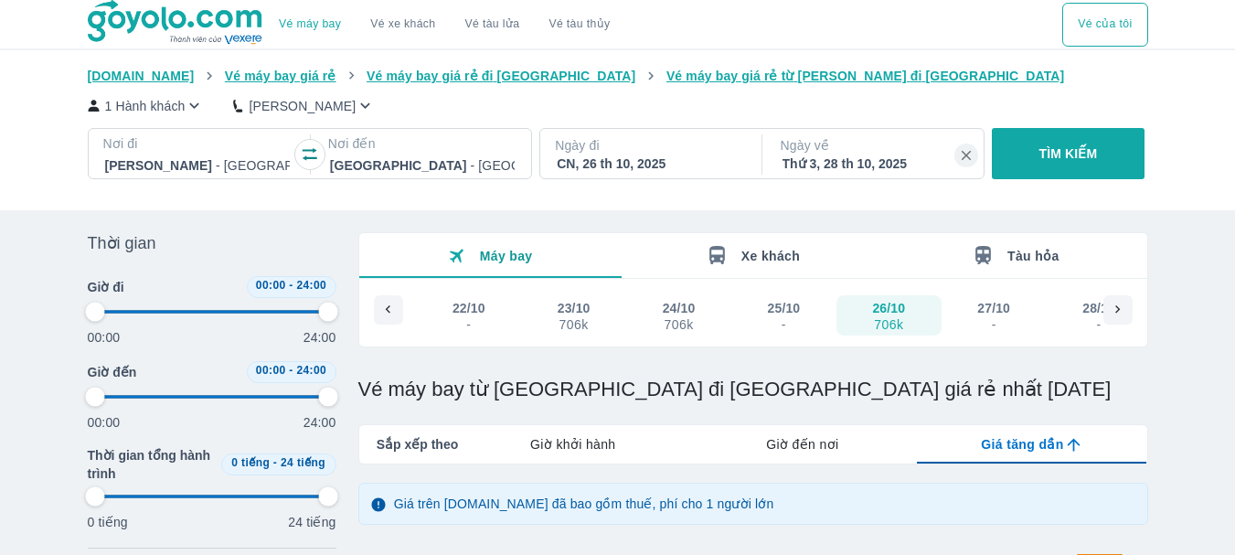
type input "97.9166666666667"
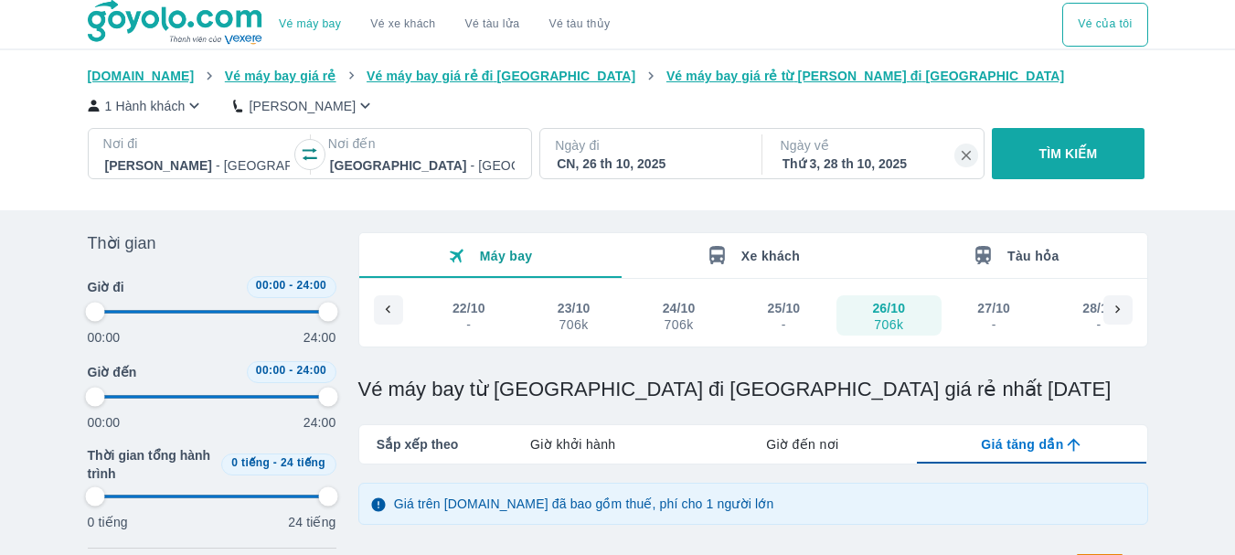
type input "97.9166666666667"
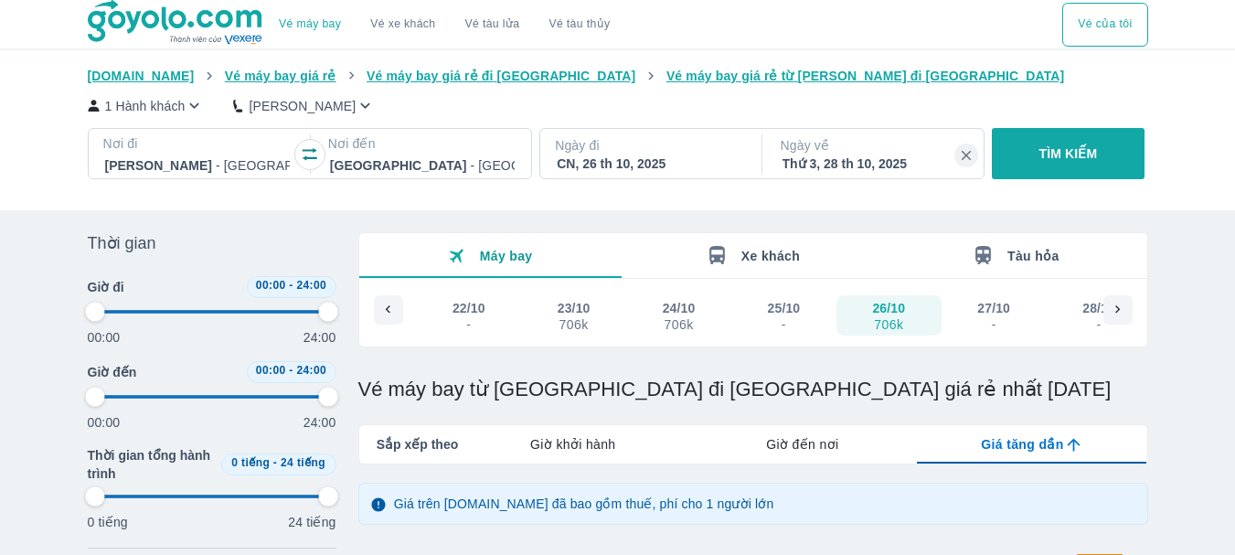
type input "97.9166666666667"
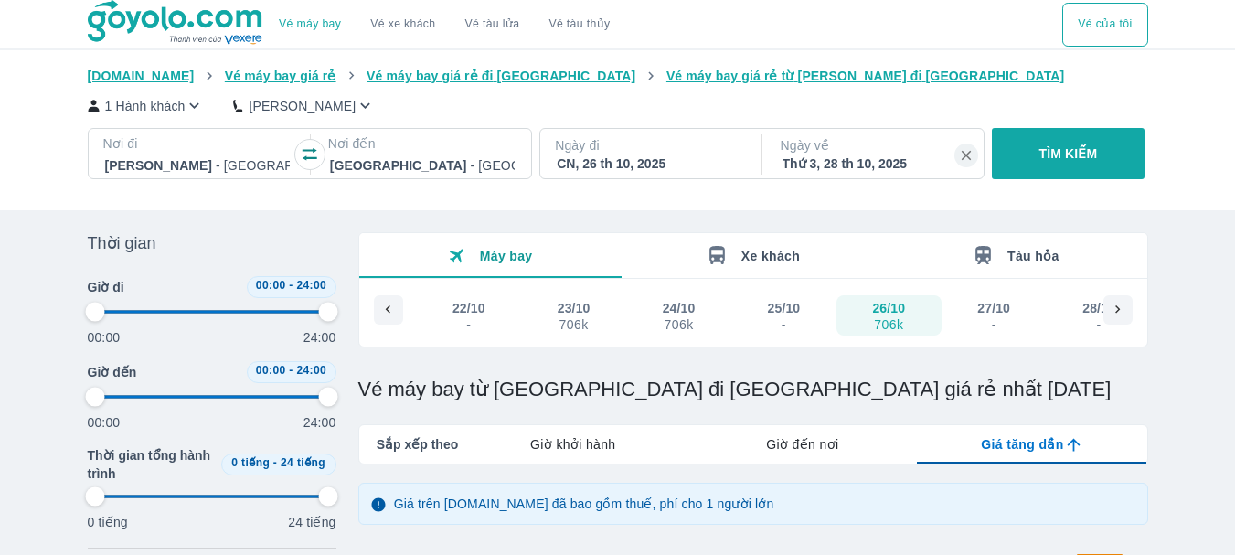
type input "97.9166666666667"
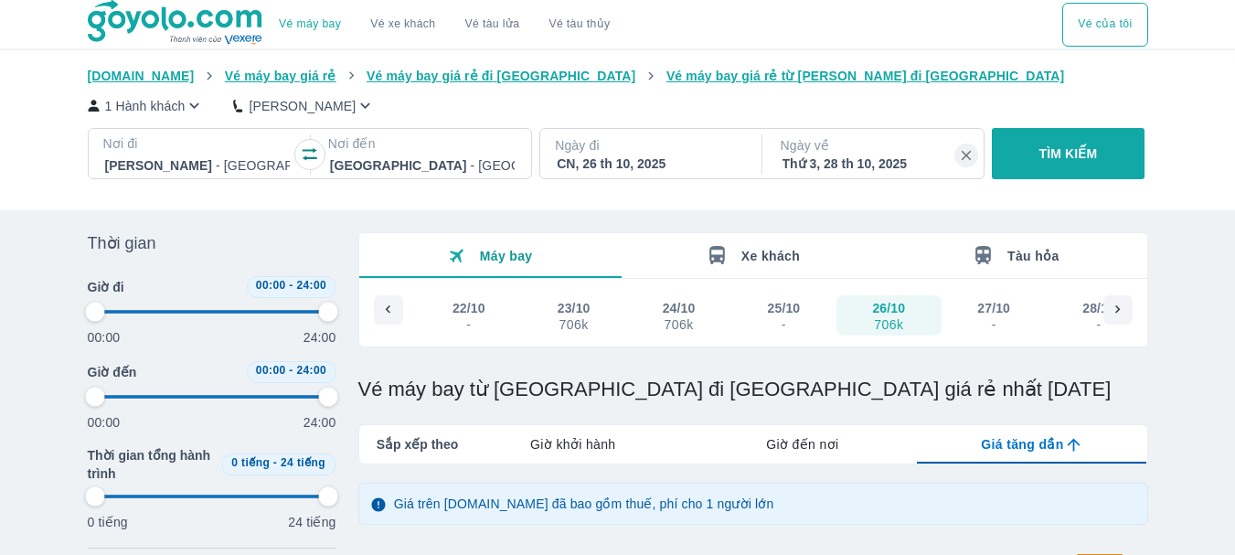
type input "97.9166666666667"
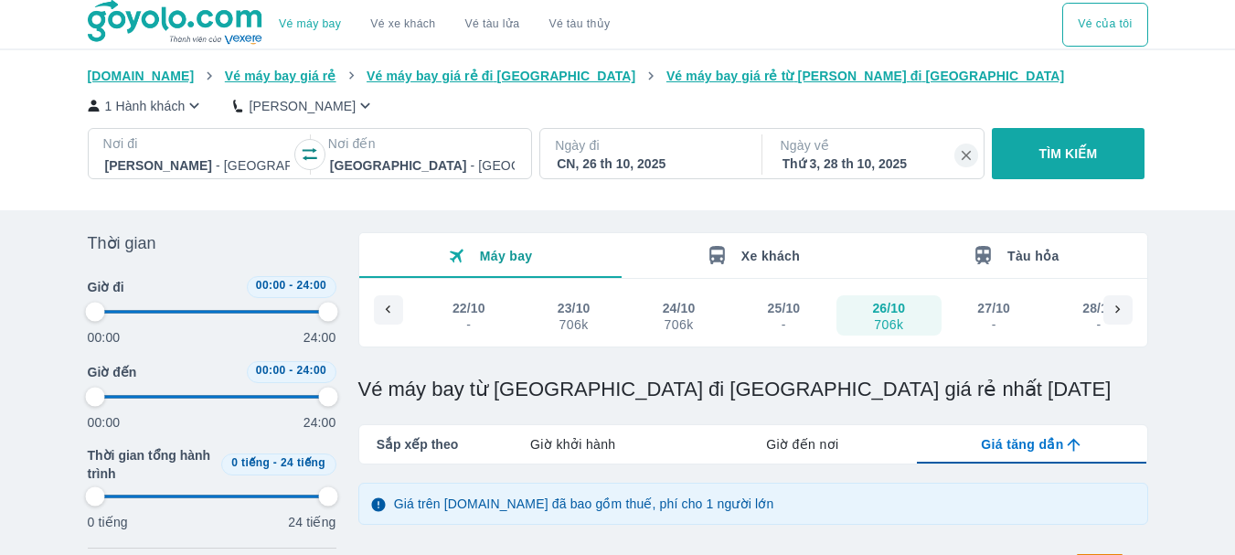
type input "97.9166666666667"
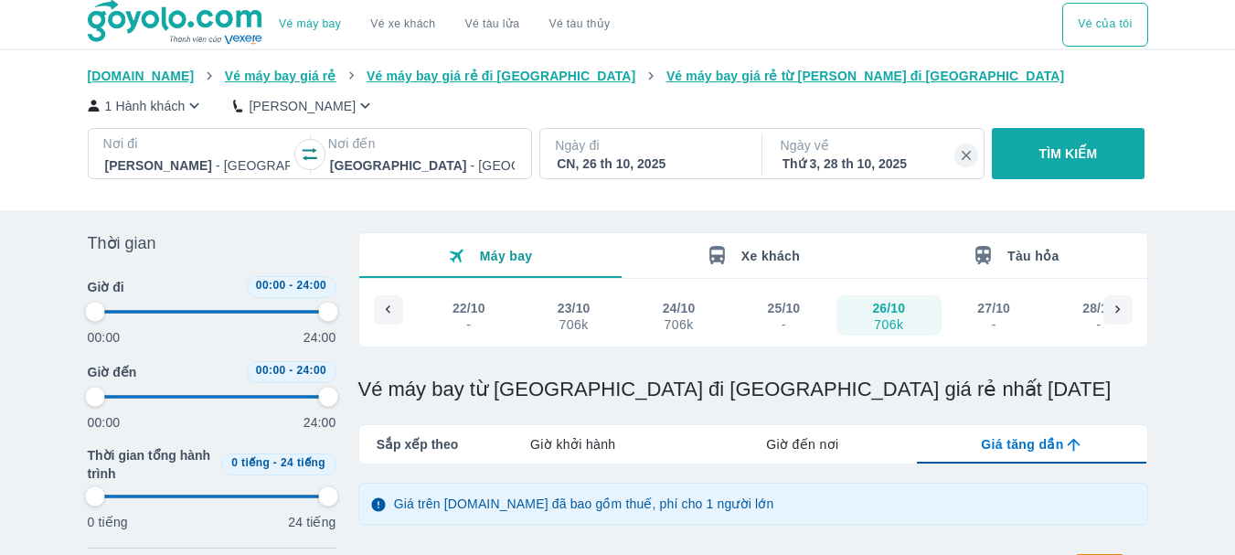
type input "97.9166666666667"
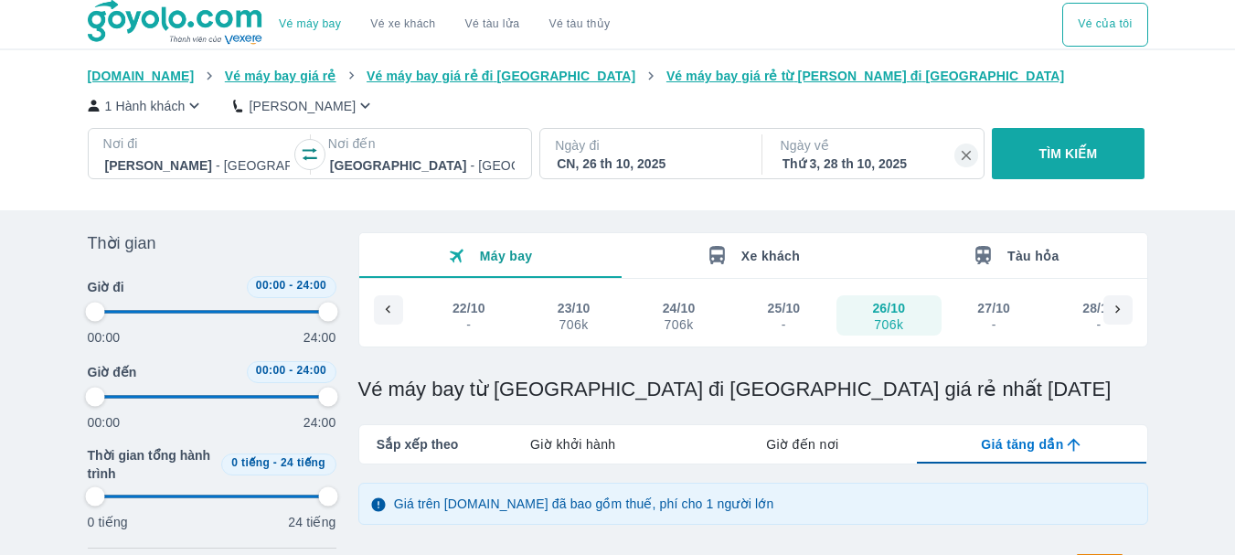
type input "97.9166666666667"
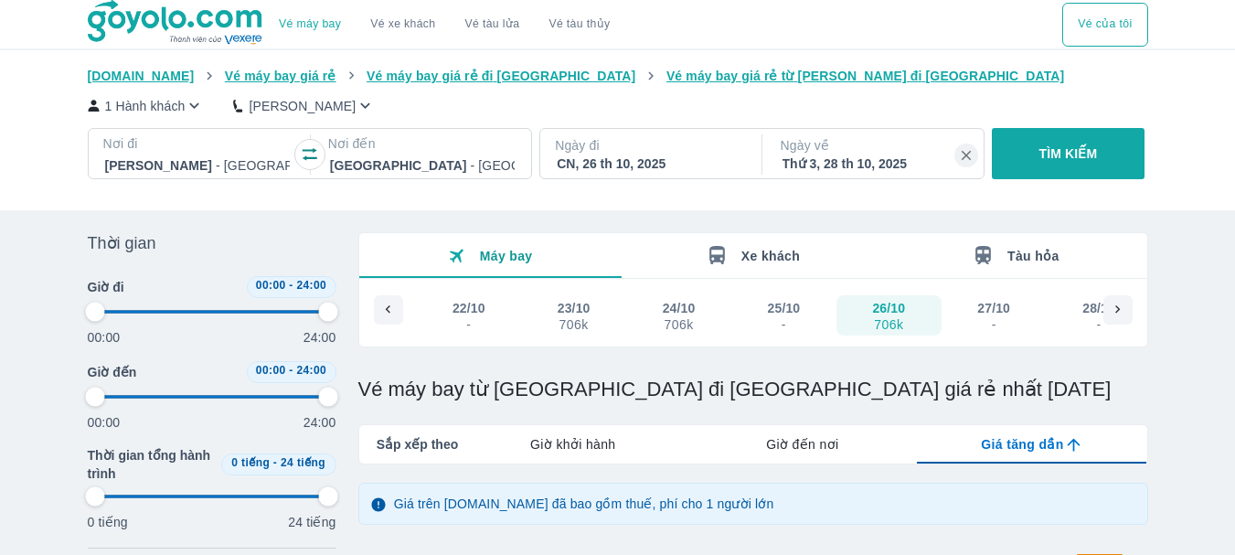
type input "97.9166666666667"
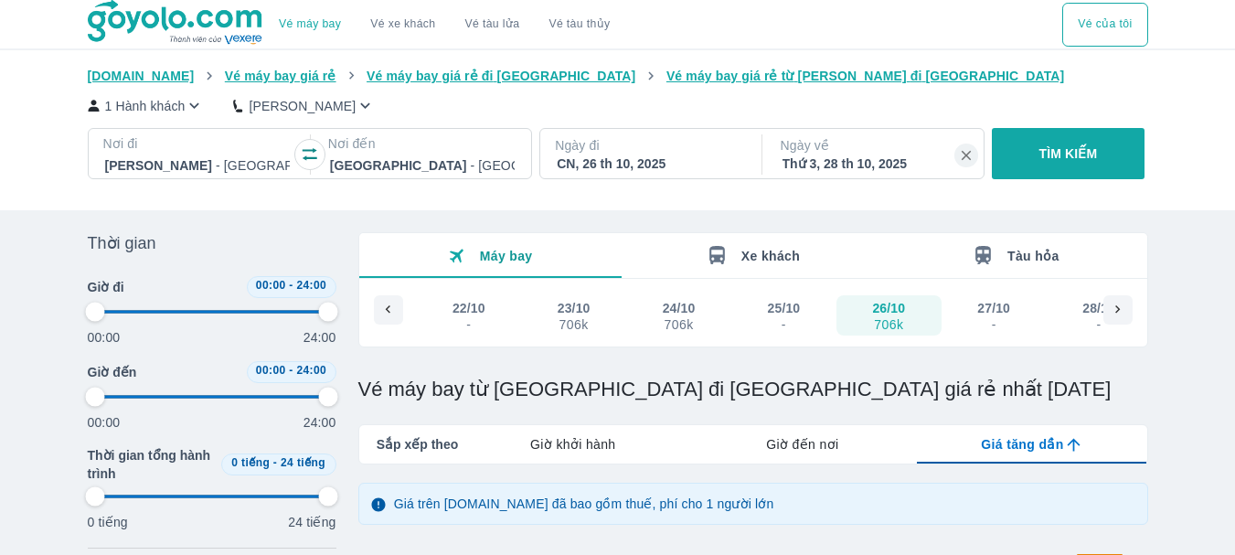
type input "97.9166666666667"
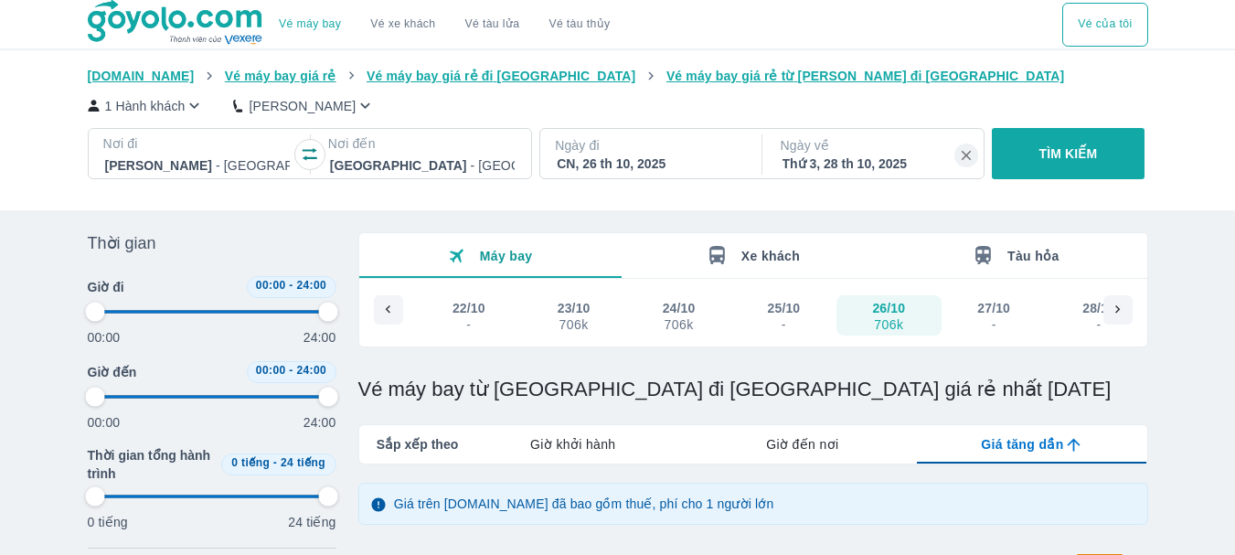
type input "97.9166666666667"
